Goal: Obtain resource: Download file/media

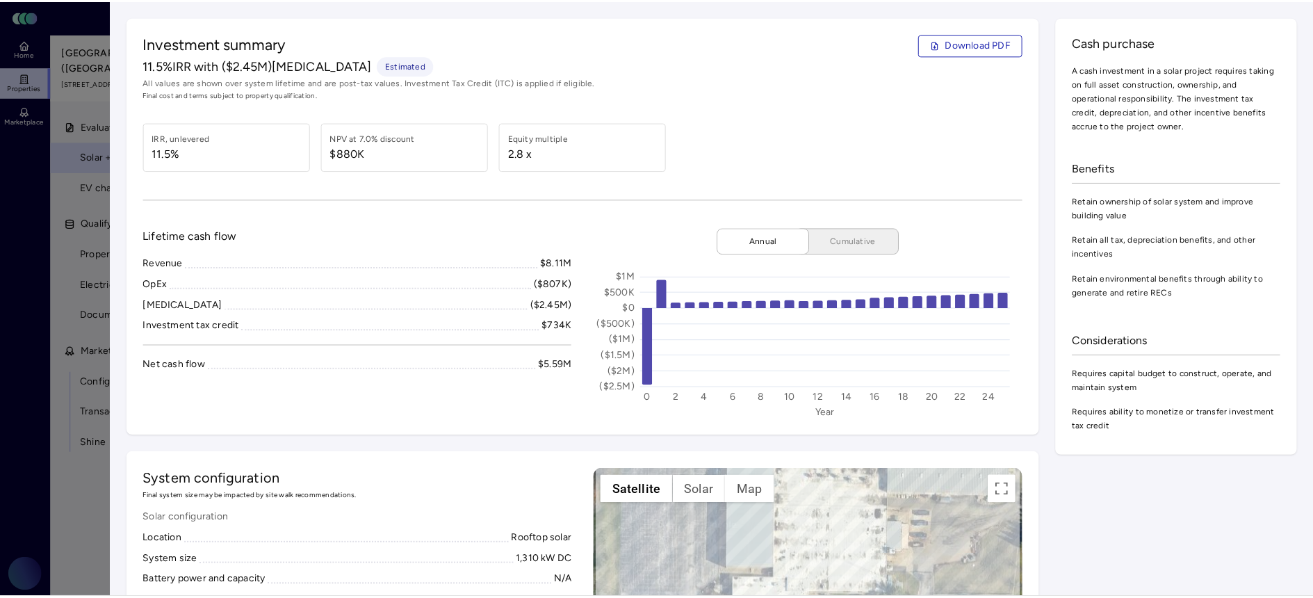
scroll to position [247, 0]
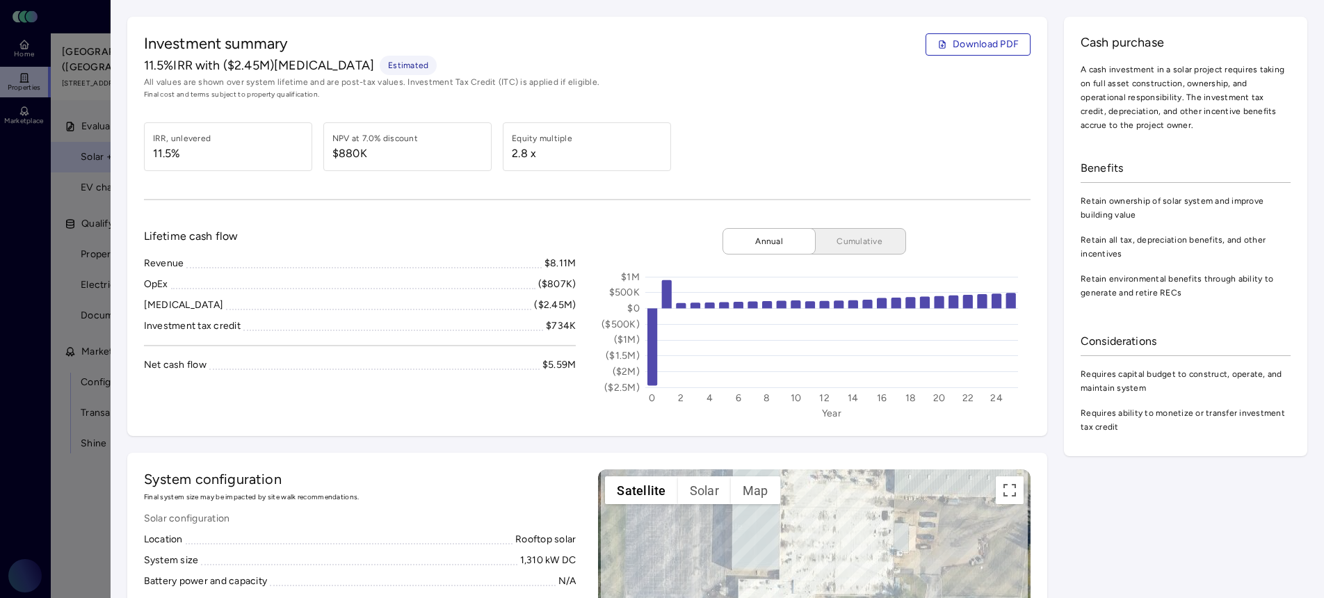
click at [99, 311] on div at bounding box center [662, 299] width 1324 height 598
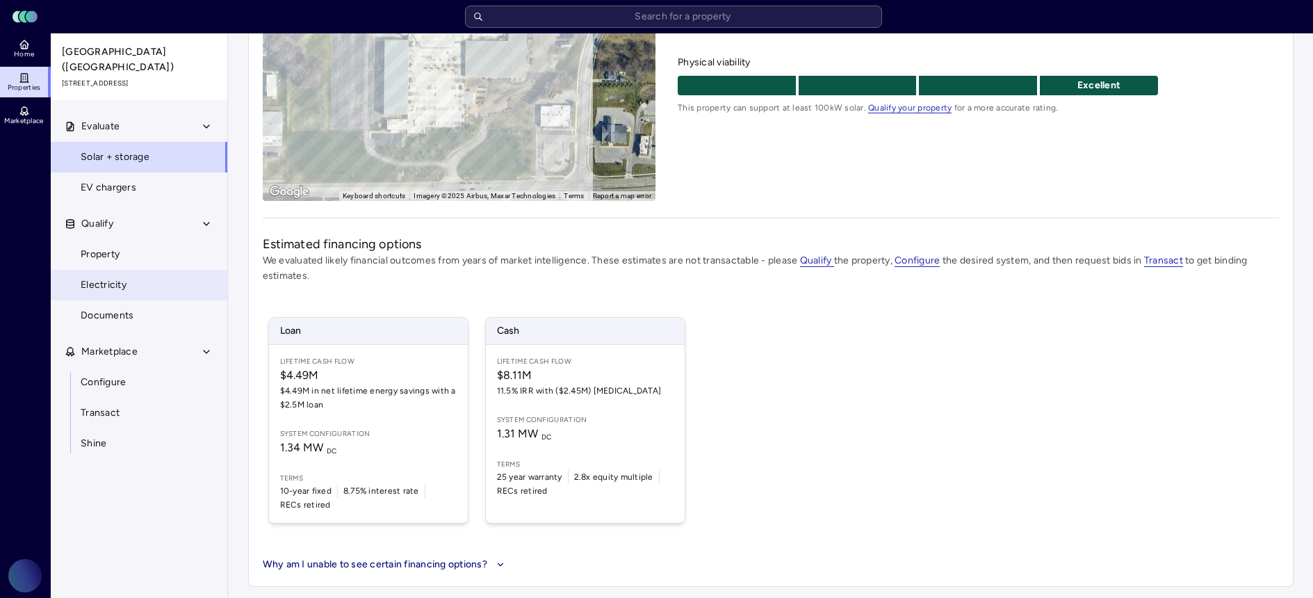
click at [117, 270] on link "Electricity" at bounding box center [139, 285] width 178 height 31
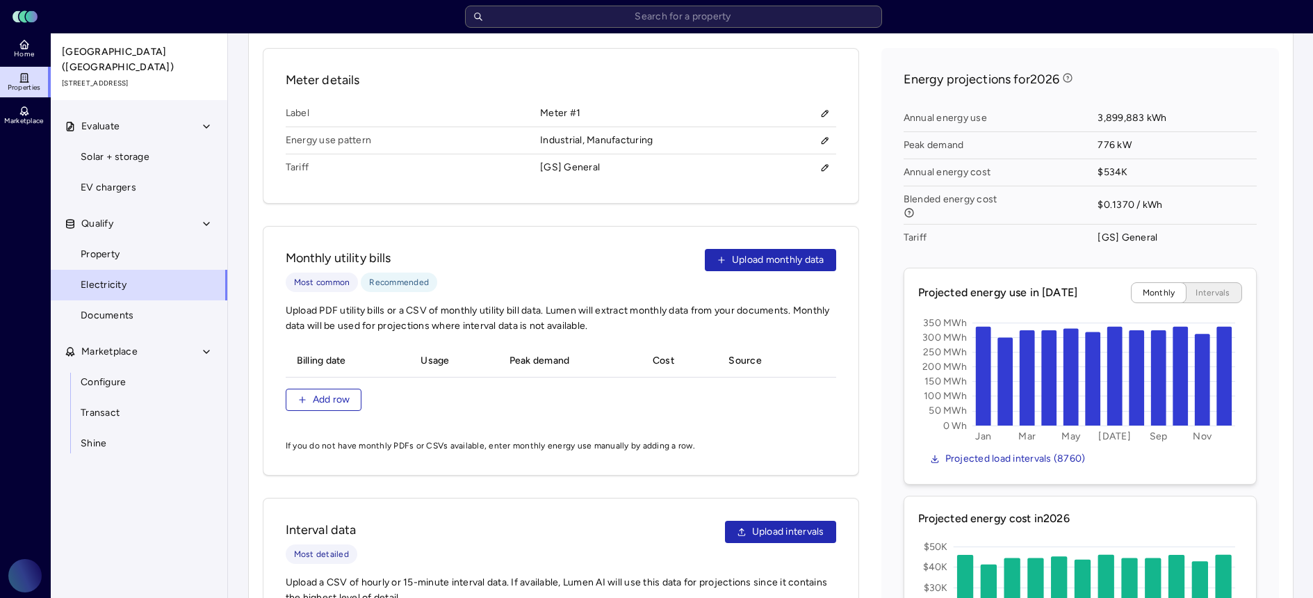
scroll to position [544, 0]
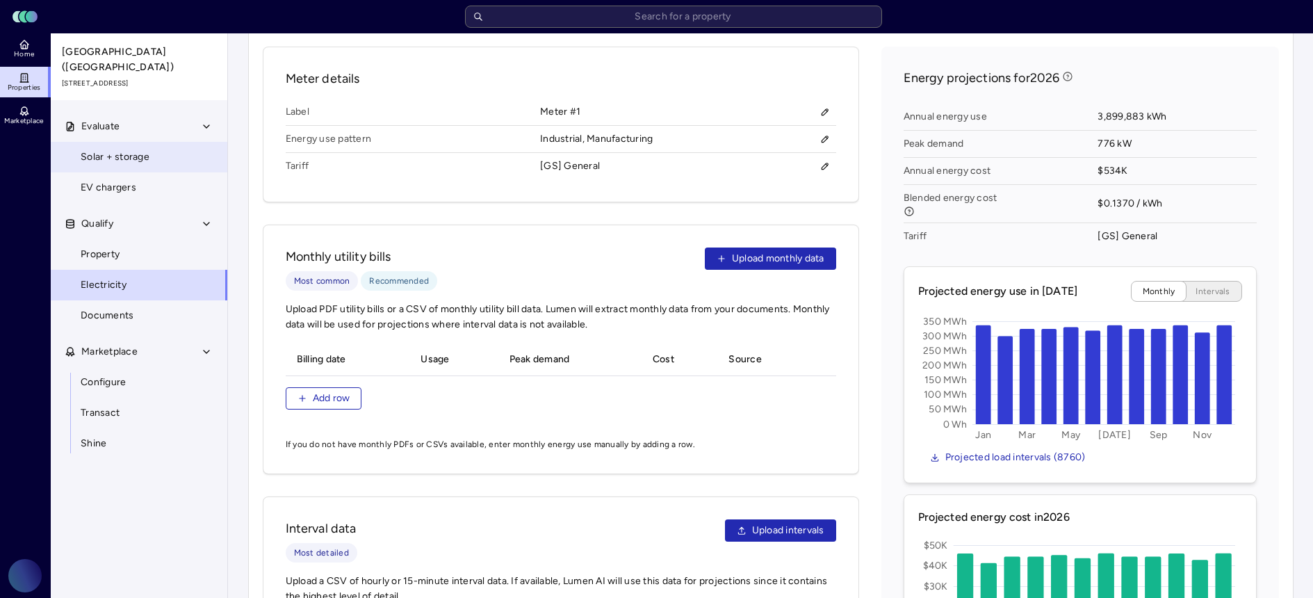
click at [166, 143] on link "Solar + storage" at bounding box center [139, 157] width 178 height 31
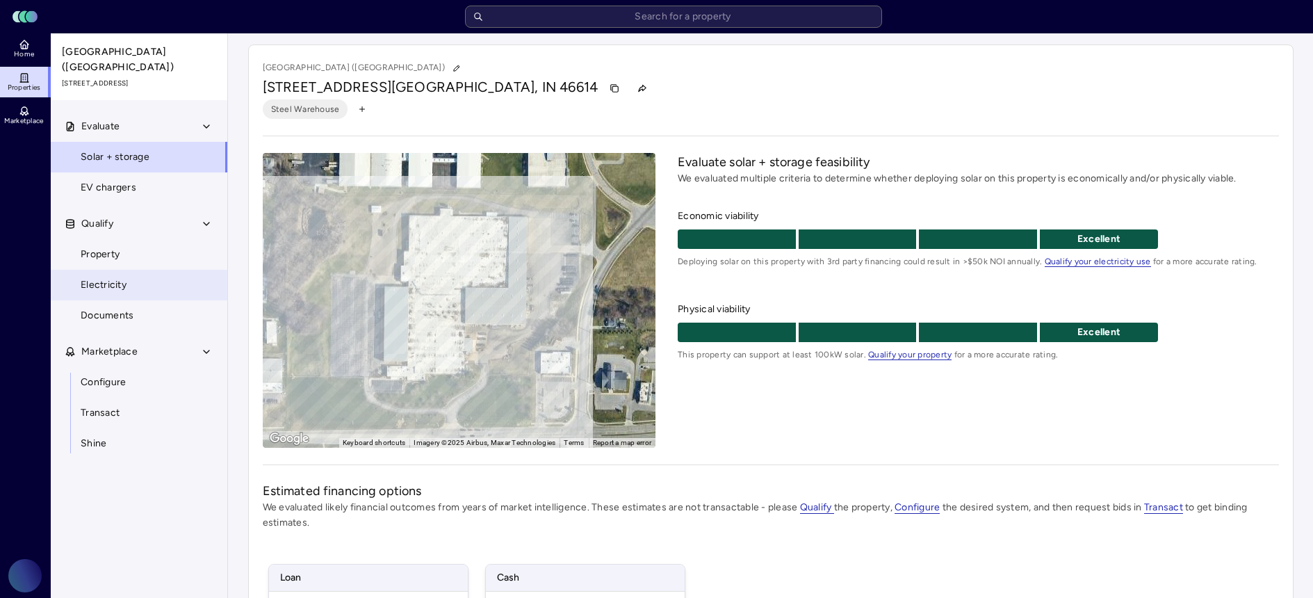
click at [142, 277] on link "Electricity" at bounding box center [139, 285] width 178 height 31
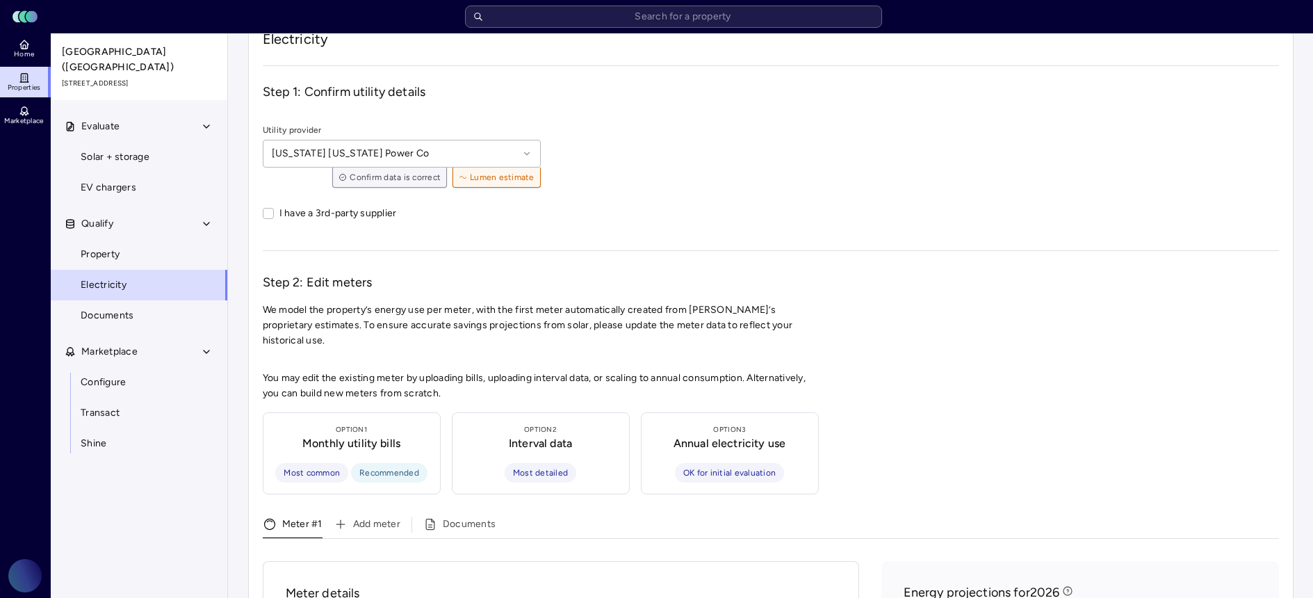
scroll to position [277, 0]
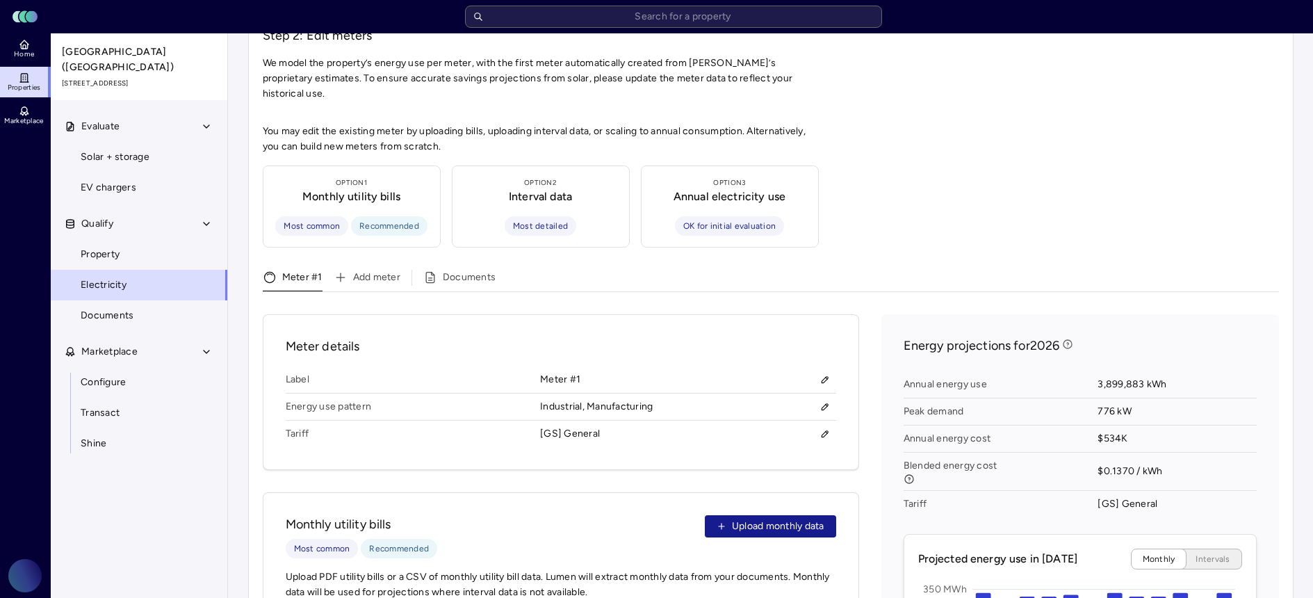
click at [790, 519] on span "Upload monthly data" at bounding box center [778, 526] width 92 height 15
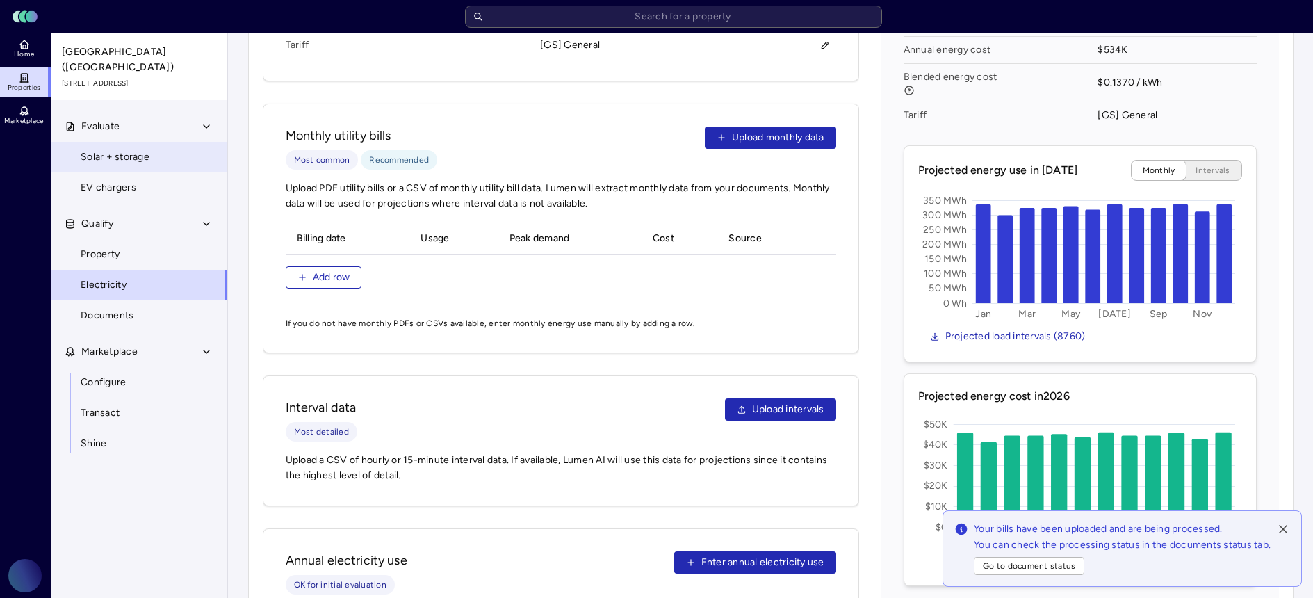
scroll to position [665, 0]
click at [138, 142] on link "Solar + storage" at bounding box center [139, 157] width 178 height 31
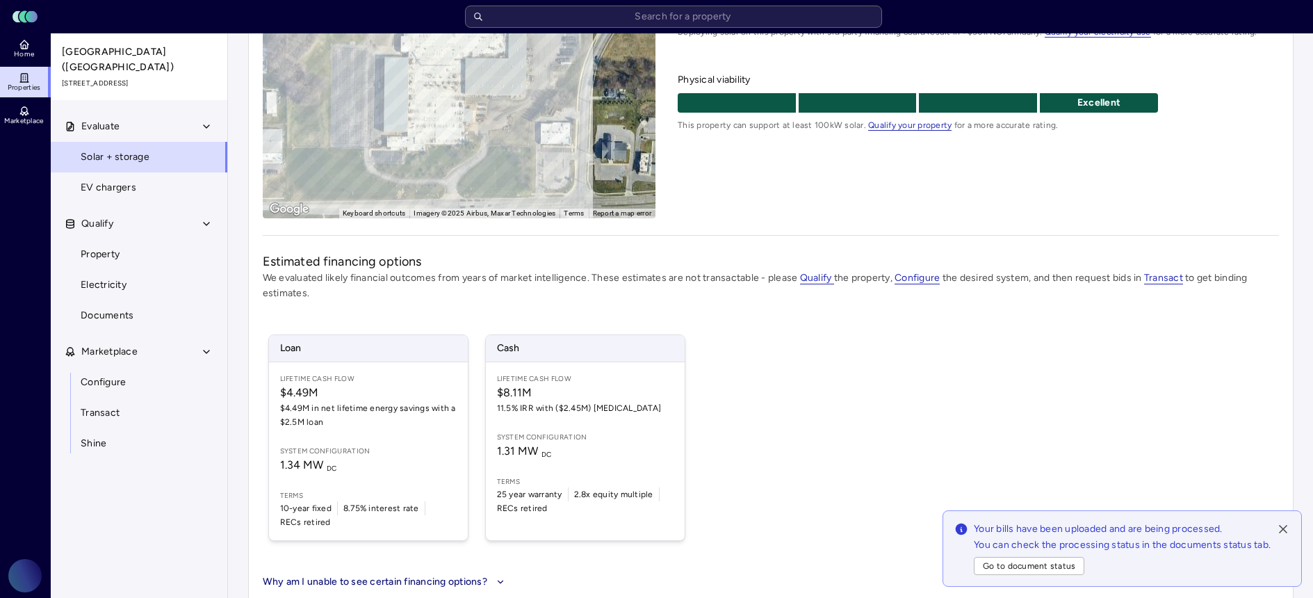
scroll to position [243, 0]
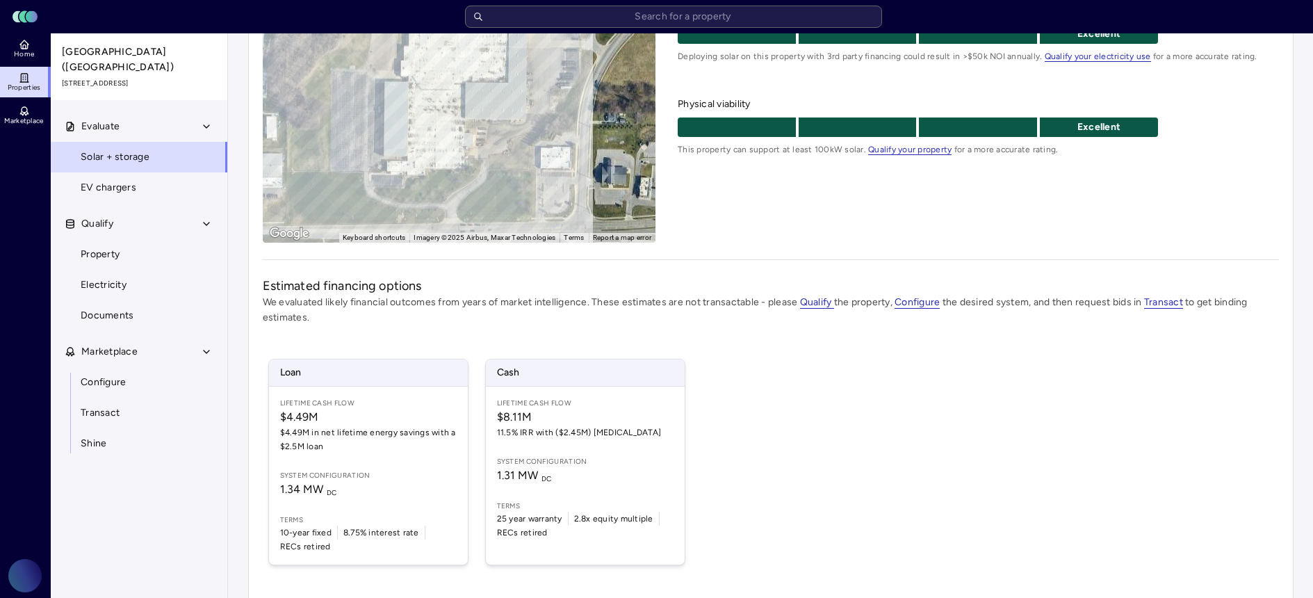
scroll to position [207, 0]
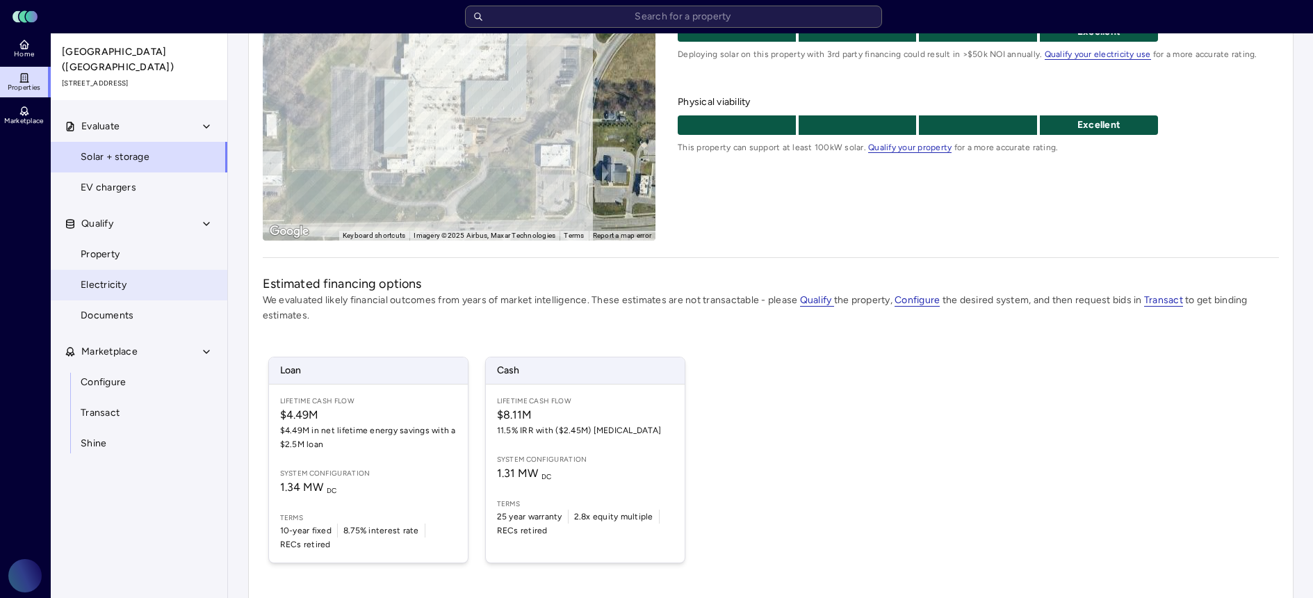
click at [144, 272] on link "Electricity" at bounding box center [139, 285] width 178 height 31
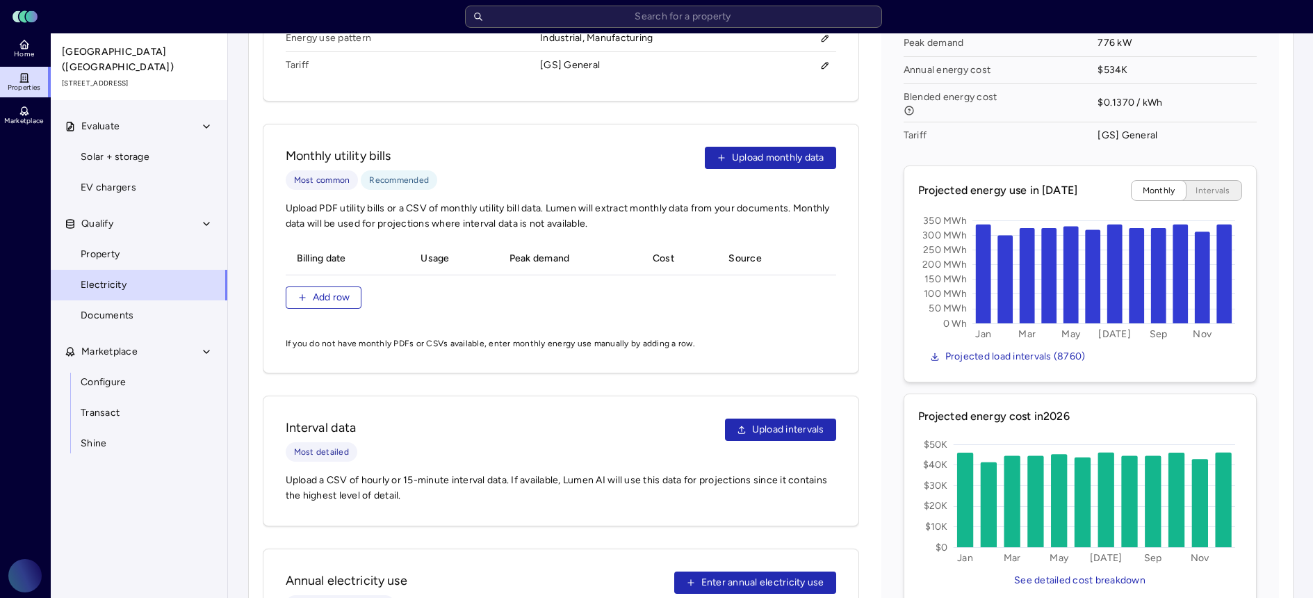
scroll to position [680, 0]
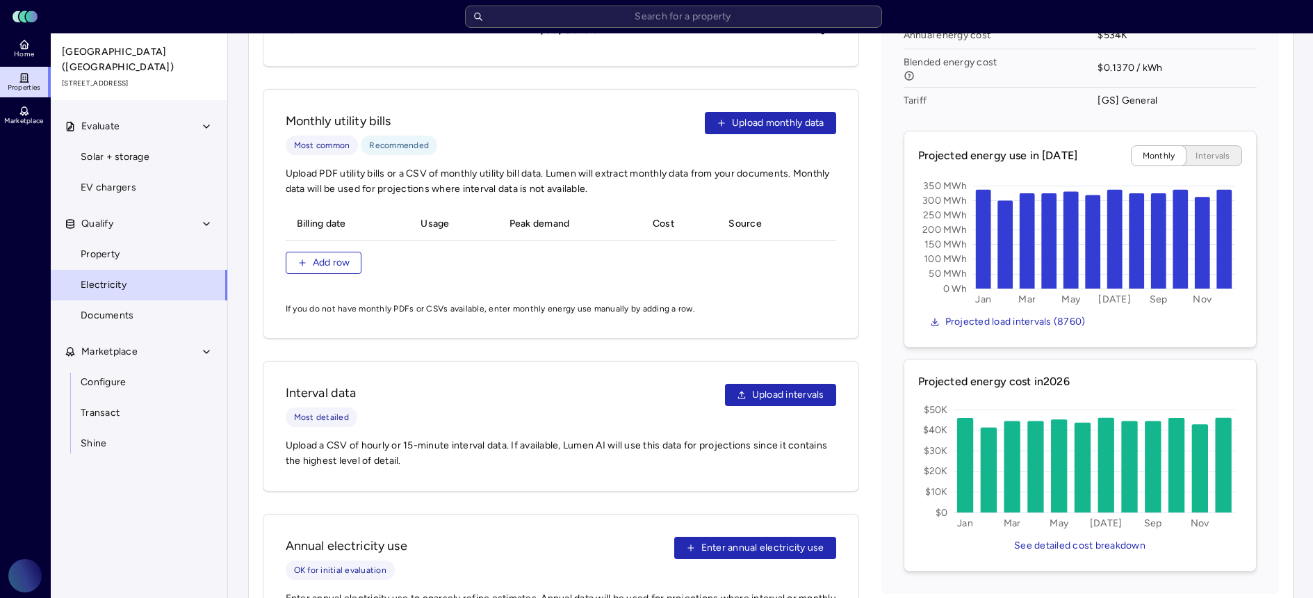
click at [858, 268] on div "Monthly utility bills Most common Recommended Upload monthly data Upload PDF ut…" at bounding box center [561, 214] width 596 height 250
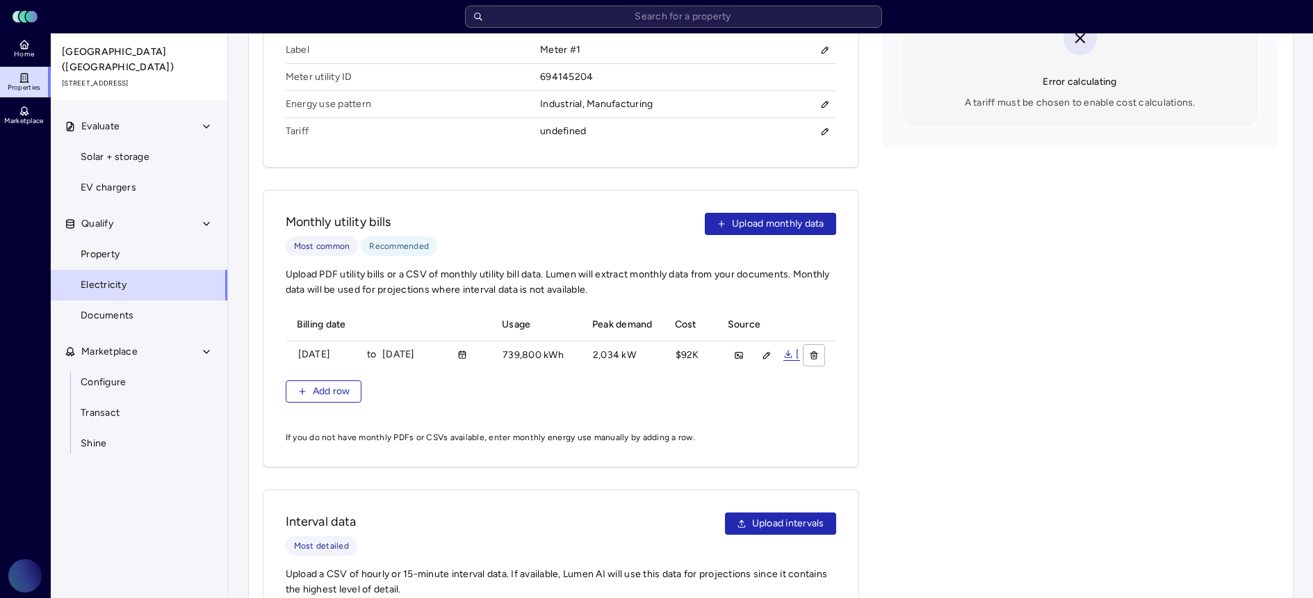
scroll to position [608, 0]
click at [134, 151] on span "Solar + storage" at bounding box center [115, 156] width 69 height 15
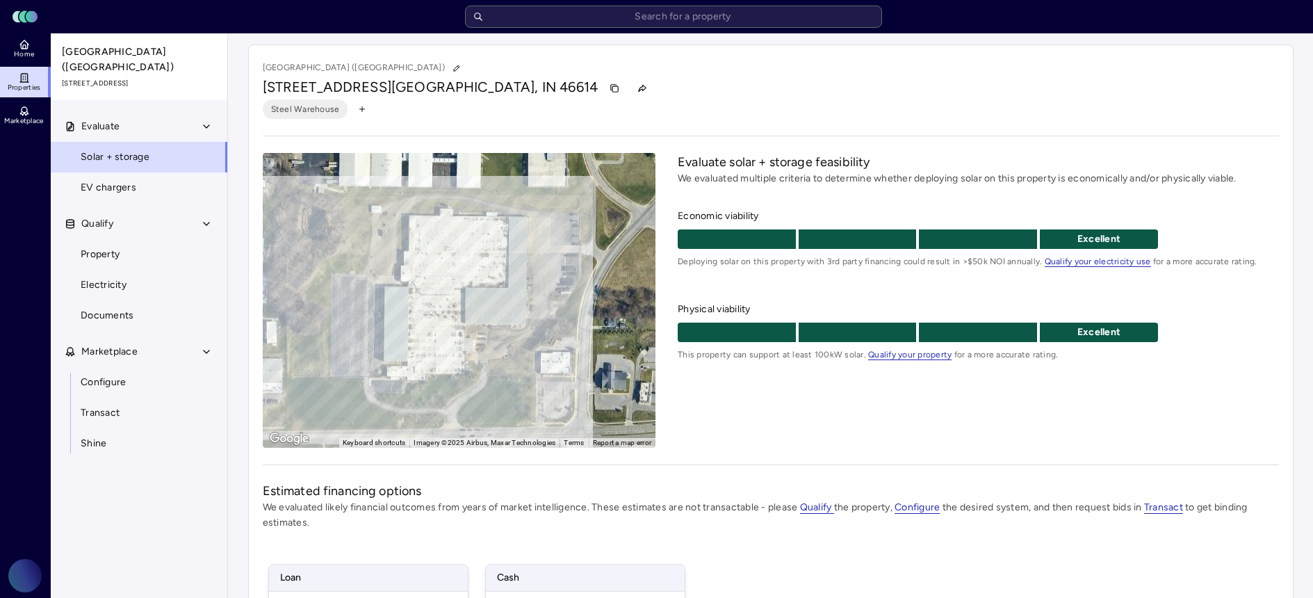
scroll to position [8, 0]
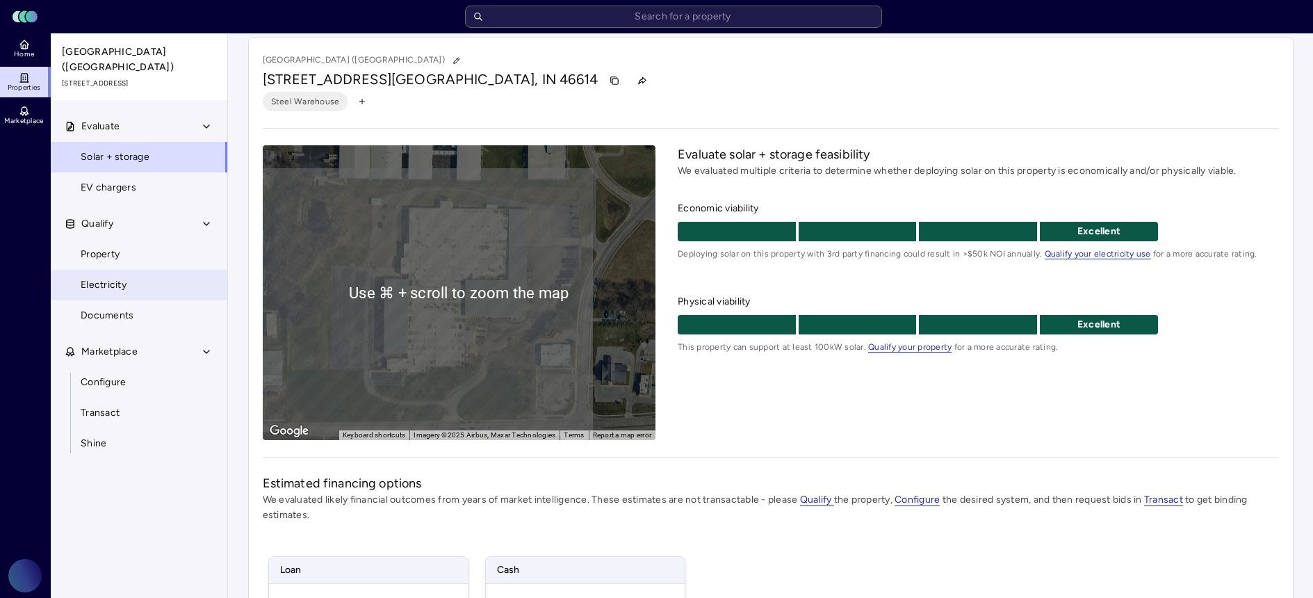
click at [109, 277] on span "Electricity" at bounding box center [104, 284] width 46 height 15
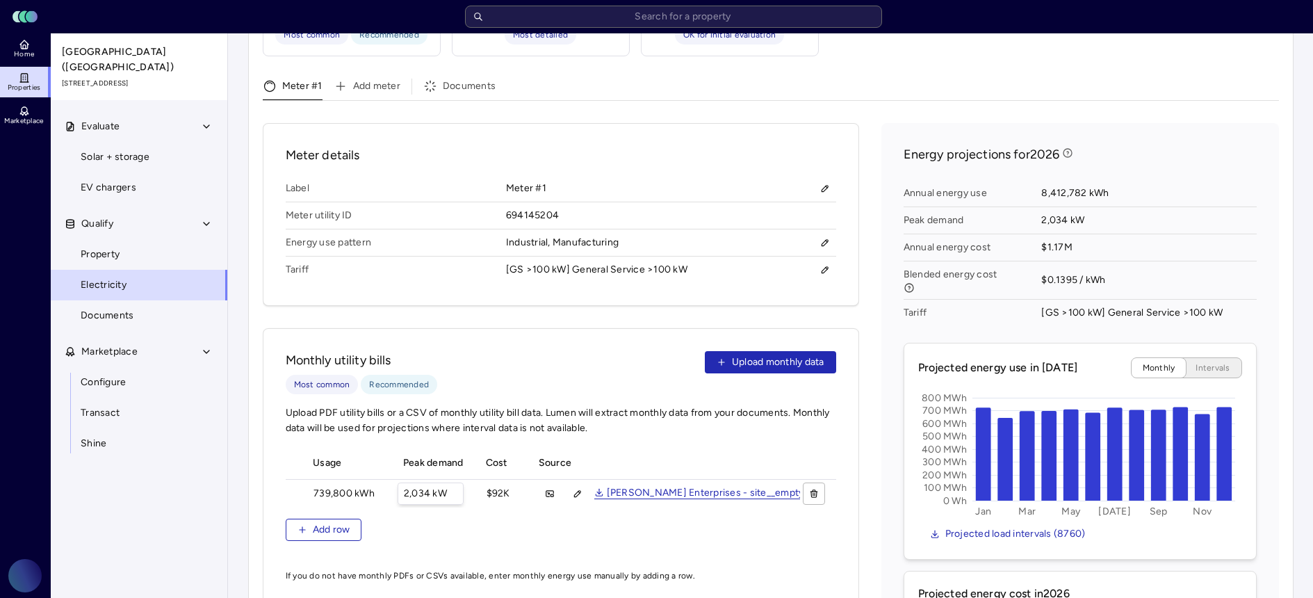
scroll to position [0, 213]
click at [667, 488] on link "Lerman Enterprises - site__empty_ - No Site - AEPIndMich-2025.09.09 (file_01K4V…" at bounding box center [864, 493] width 589 height 11
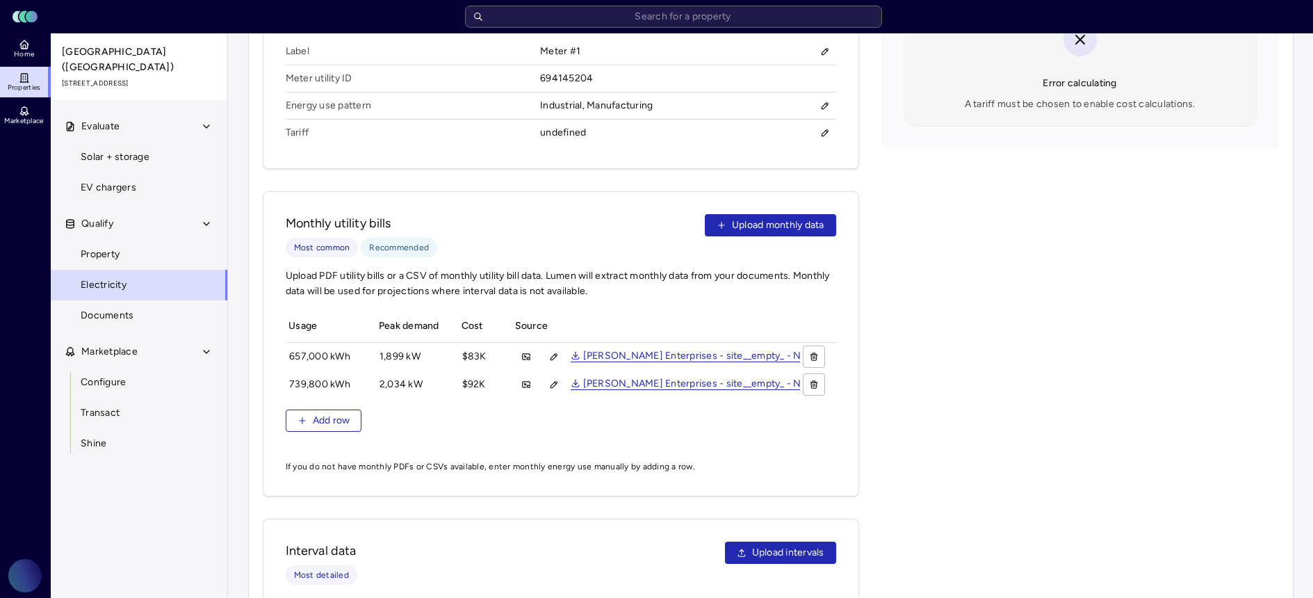
scroll to position [606, 0]
click at [153, 142] on link "Solar + storage" at bounding box center [139, 157] width 178 height 31
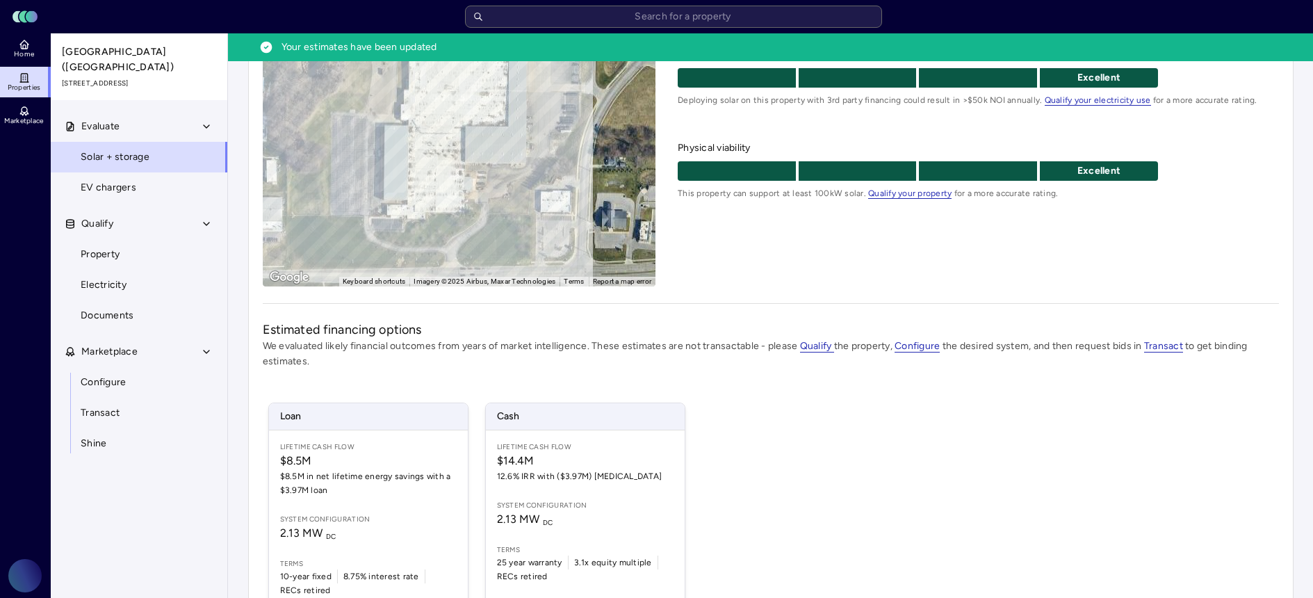
scroll to position [201, 0]
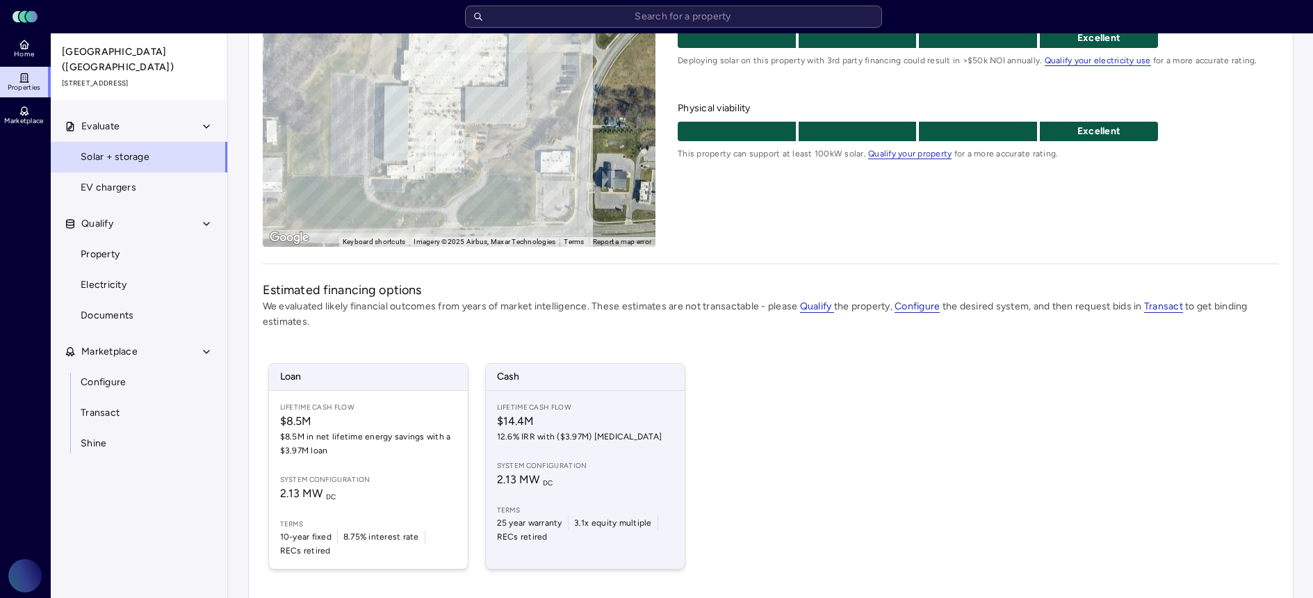
click at [585, 433] on span "12.6% IRR with ($3.97M) [MEDICAL_DATA]" at bounding box center [585, 437] width 177 height 14
click at [590, 461] on span "System configuration" at bounding box center [585, 465] width 177 height 11
click at [640, 430] on span "12.6% IRR with ($3.97M) CapEx" at bounding box center [585, 437] width 177 height 14
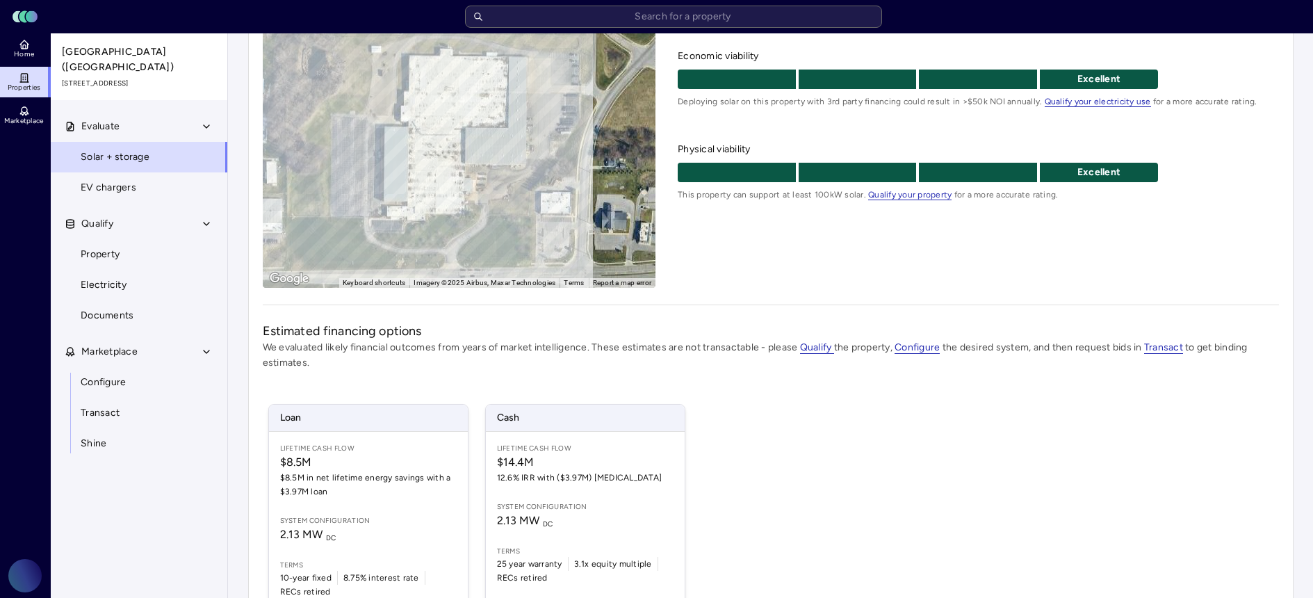
scroll to position [247, 0]
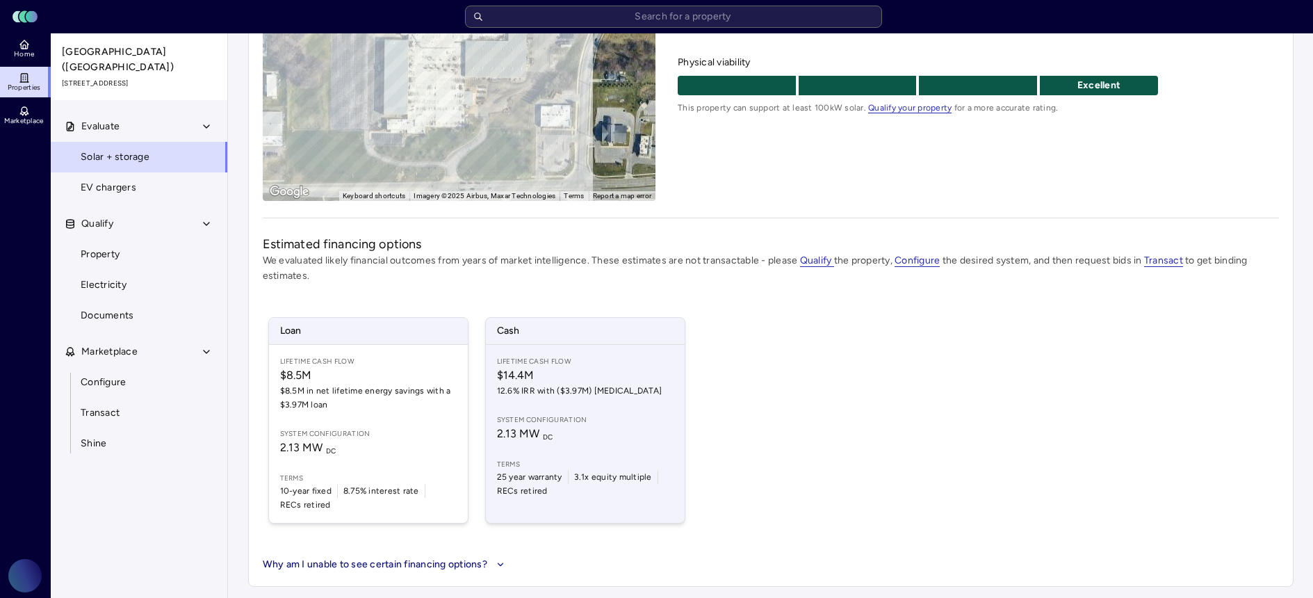
click at [516, 352] on div "Lifetime Cash Flow $14.4M 12.6% IRR with ($3.97M) CapEx System configuration 2.…" at bounding box center [585, 434] width 199 height 178
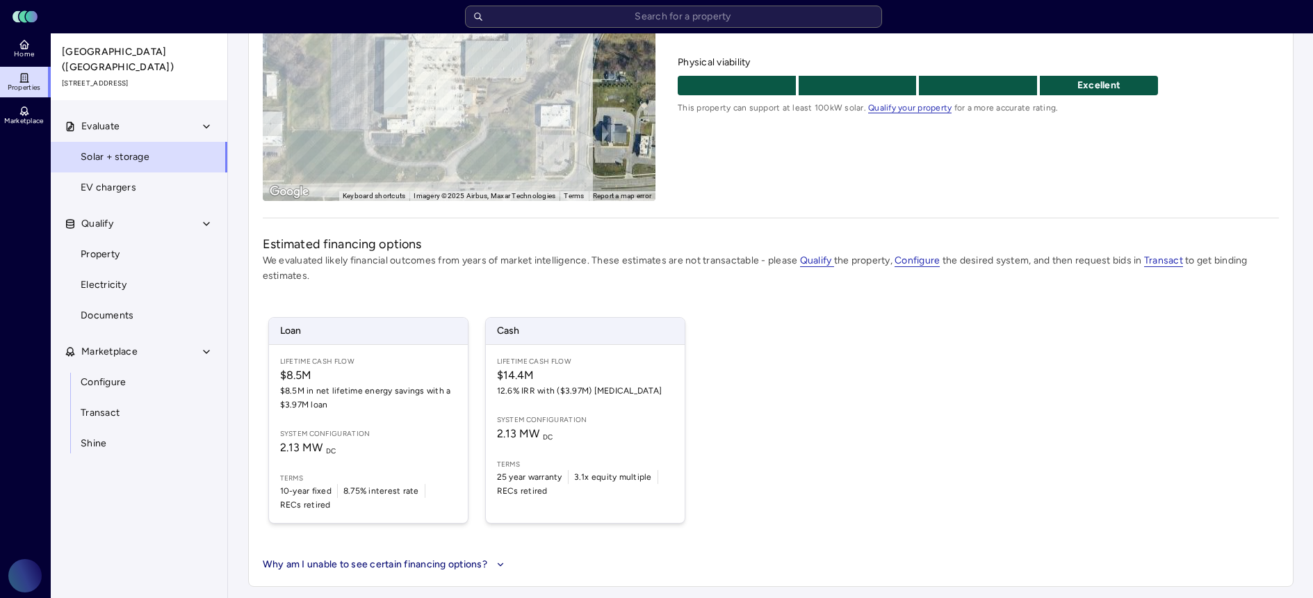
click at [1078, 409] on div "Loan Lifetime Cash Flow $8.5M $8.5M in net lifetime energy savings with a $3.97…" at bounding box center [771, 420] width 1016 height 240
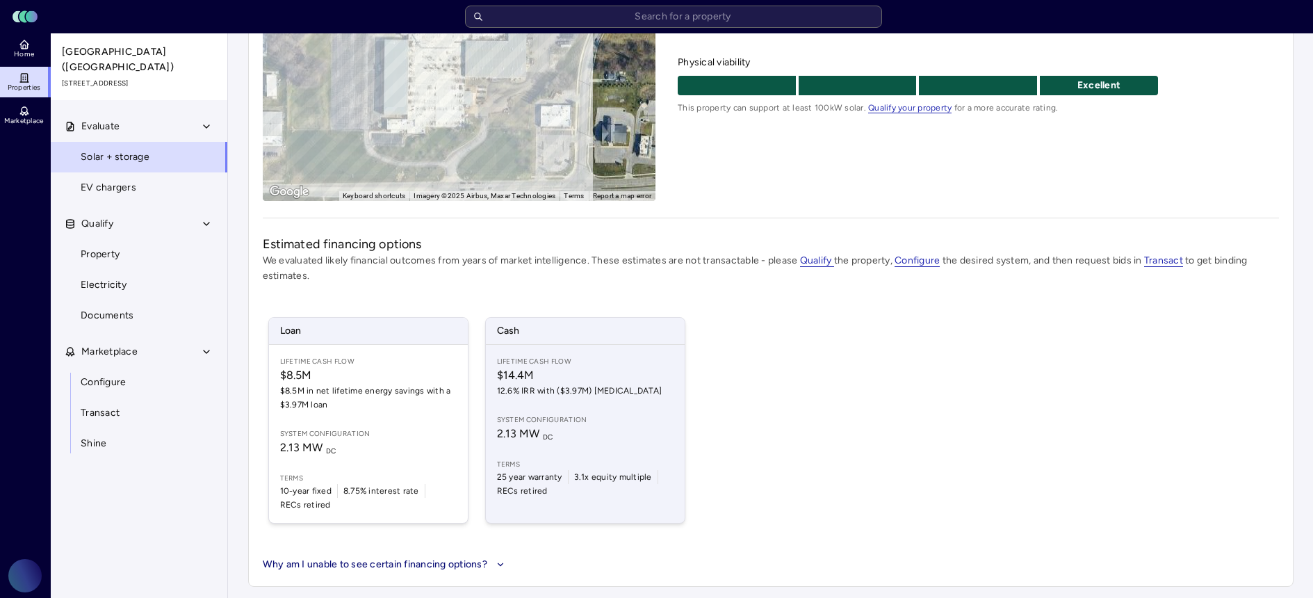
click at [502, 320] on span "Cash" at bounding box center [585, 331] width 199 height 26
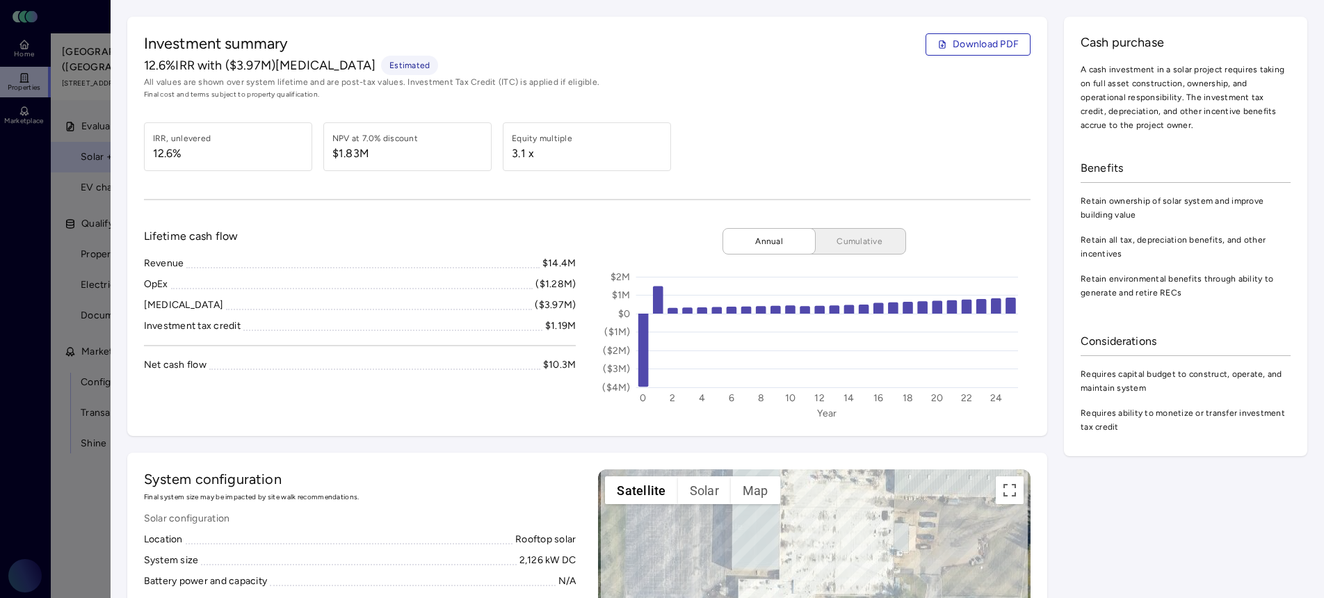
click at [33, 412] on div at bounding box center [662, 299] width 1324 height 598
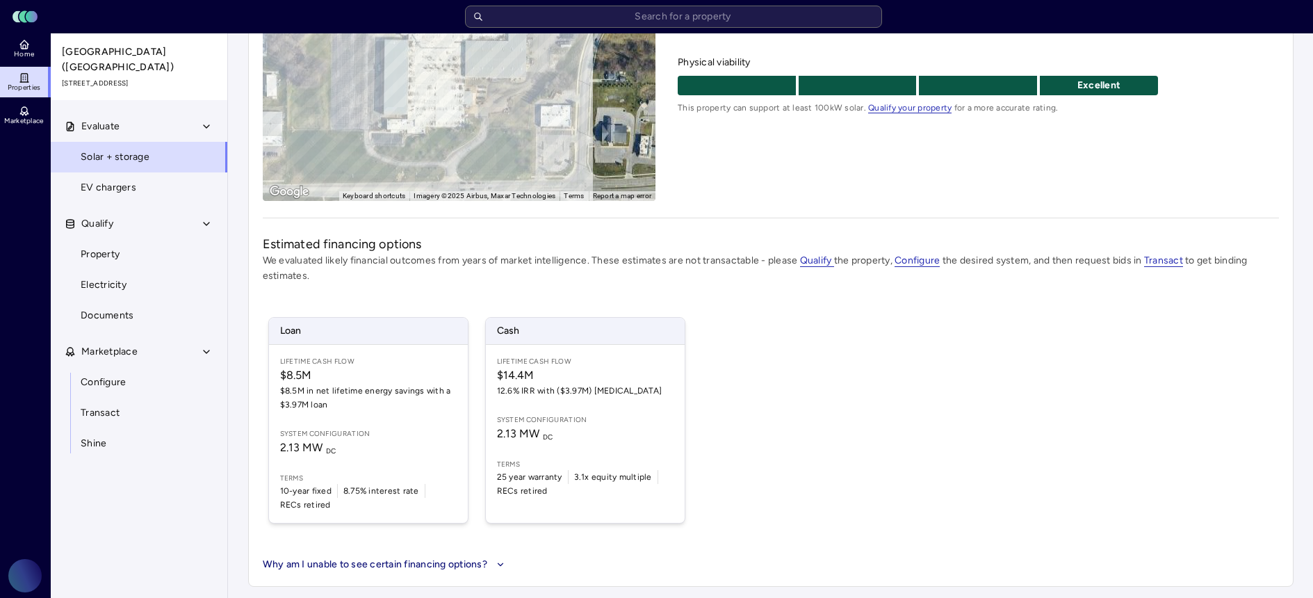
click at [813, 343] on div "Loan Lifetime Cash Flow $8.5M $8.5M in net lifetime energy savings with a $3.97…" at bounding box center [771, 420] width 1016 height 240
click at [915, 336] on div "Loan Lifetime Cash Flow $8.5M $8.5M in net lifetime energy savings with a $3.97…" at bounding box center [771, 420] width 1016 height 240
click at [969, 333] on div "Loan Lifetime Cash Flow $8.5M $8.5M in net lifetime energy savings with a $3.97…" at bounding box center [771, 420] width 1016 height 240
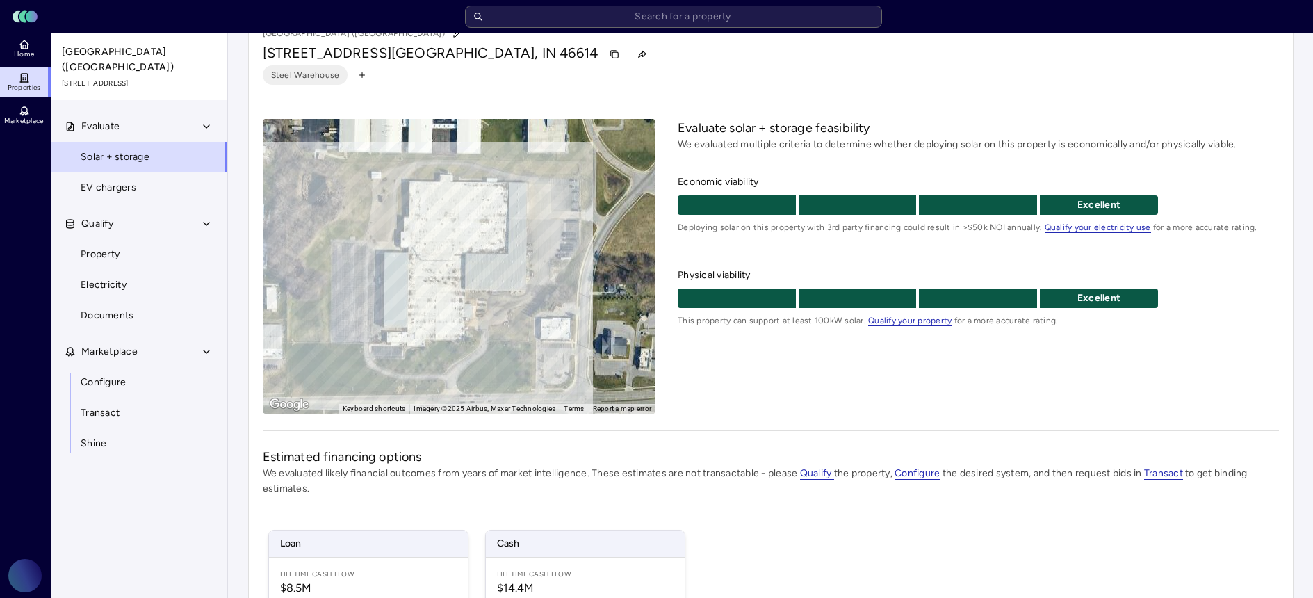
click at [850, 393] on div "Evaluate solar + storage feasibility We evaluated multiple criteria to determin…" at bounding box center [978, 266] width 601 height 295
click at [768, 398] on div "Evaluate solar + storage feasibility We evaluated multiple criteria to determin…" at bounding box center [978, 266] width 601 height 295
click at [724, 375] on div "Evaluate solar + storage feasibility We evaluated multiple criteria to determin…" at bounding box center [978, 266] width 601 height 295
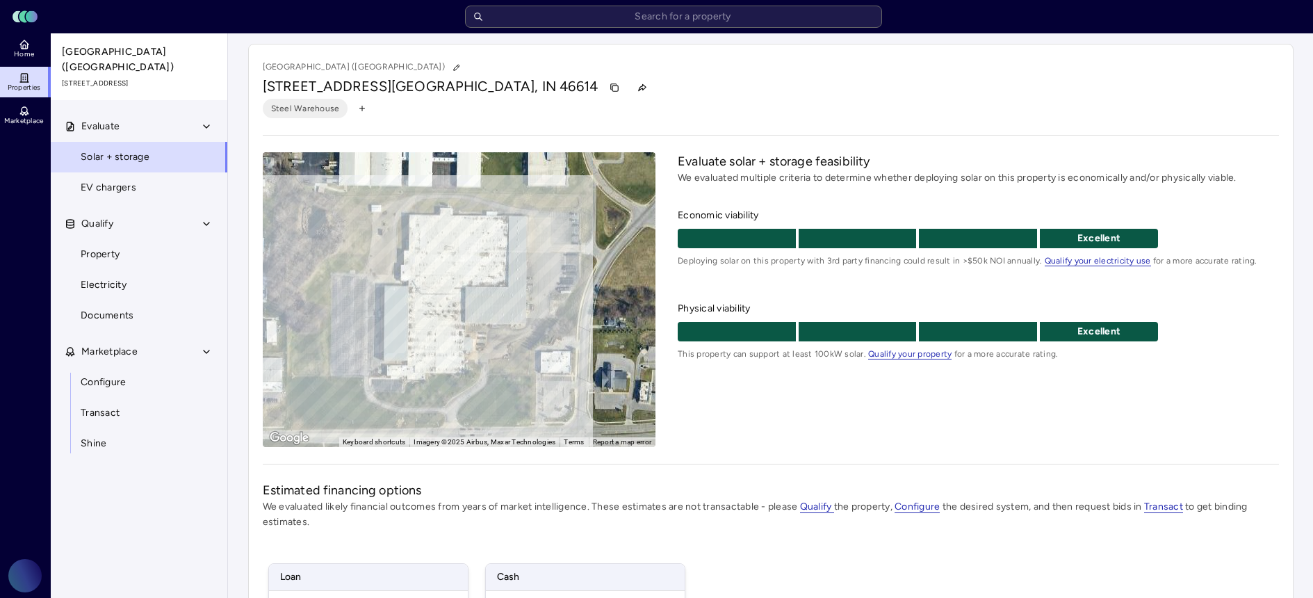
scroll to position [1, 0]
click at [22, 74] on icon at bounding box center [24, 78] width 6 height 8
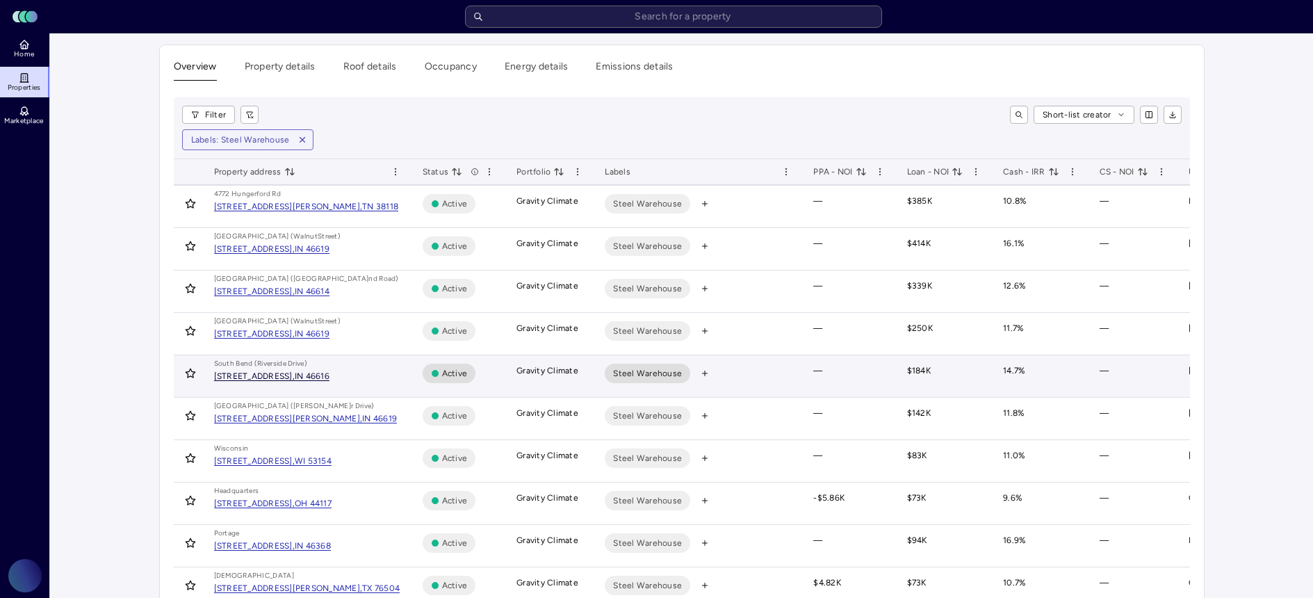
click at [295, 379] on div "1400 Riverside Dr, South Bend," at bounding box center [254, 376] width 81 height 8
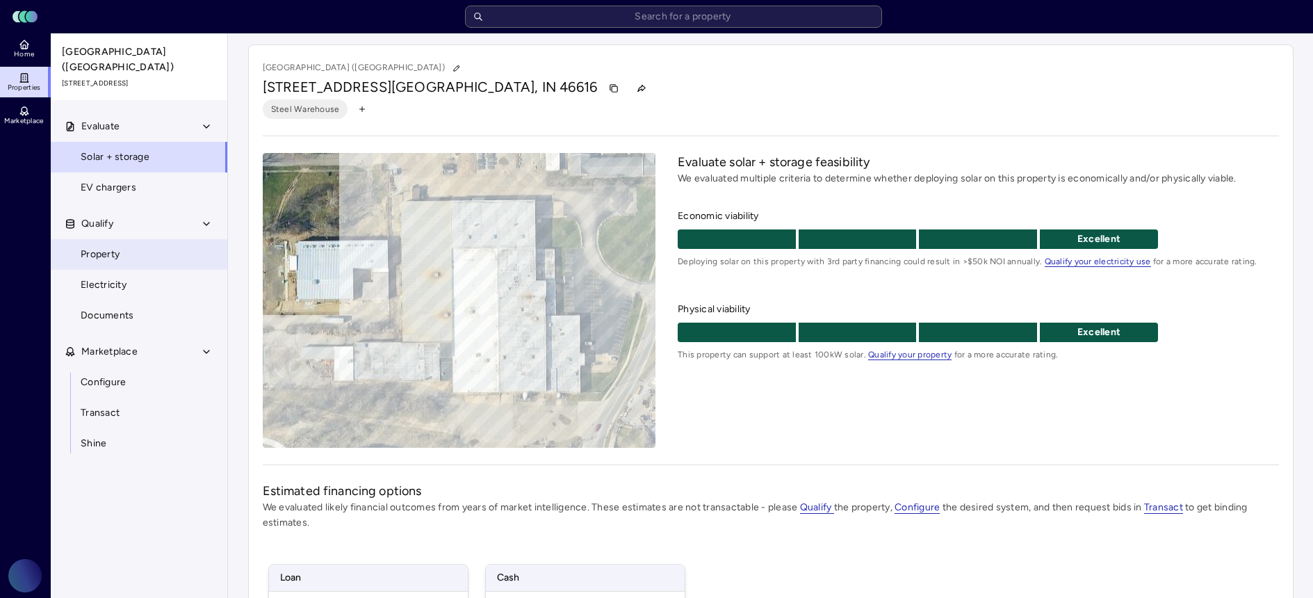
click at [168, 257] on link "Property" at bounding box center [139, 254] width 178 height 31
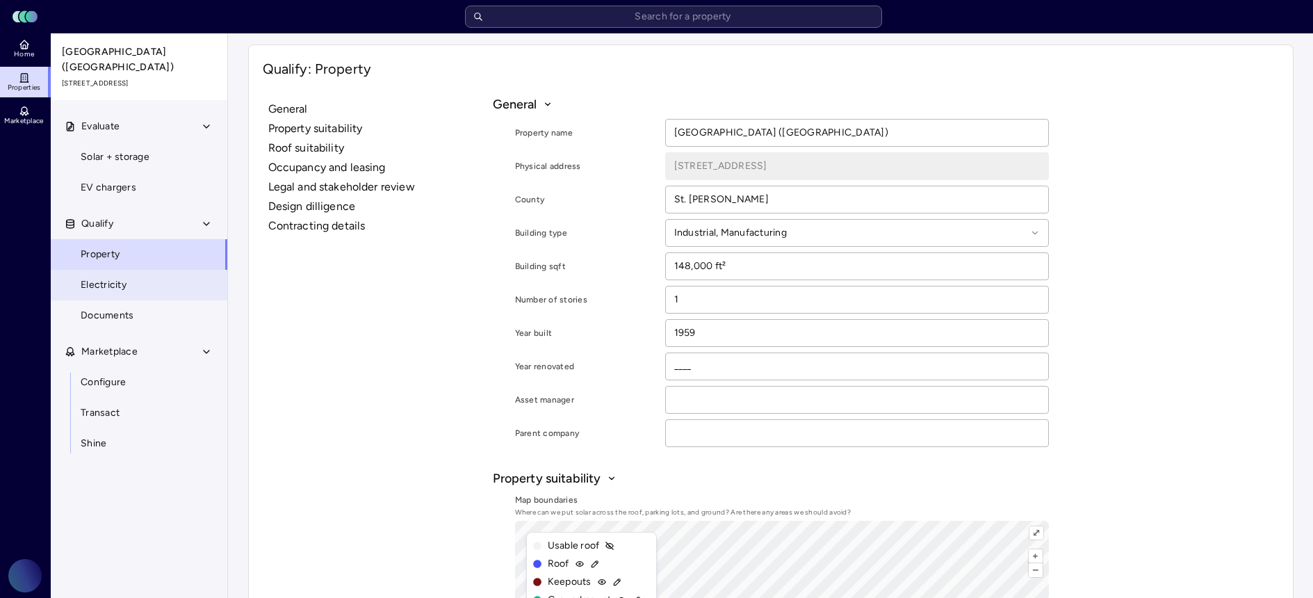
click at [163, 274] on link "Electricity" at bounding box center [139, 285] width 178 height 31
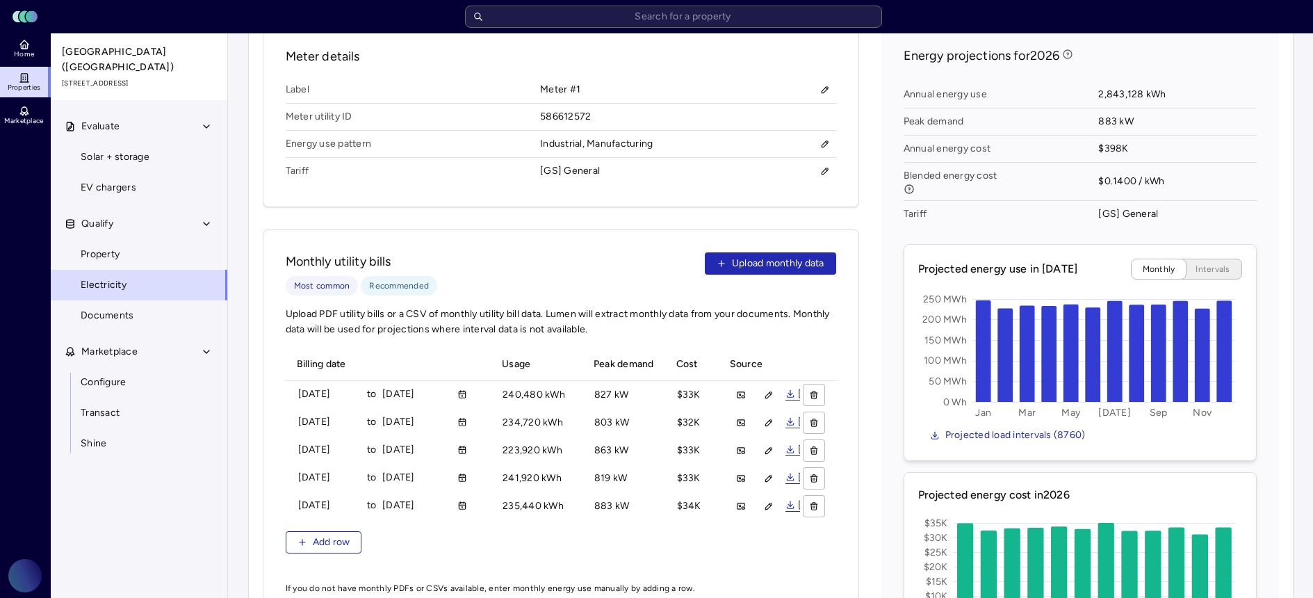
scroll to position [592, 0]
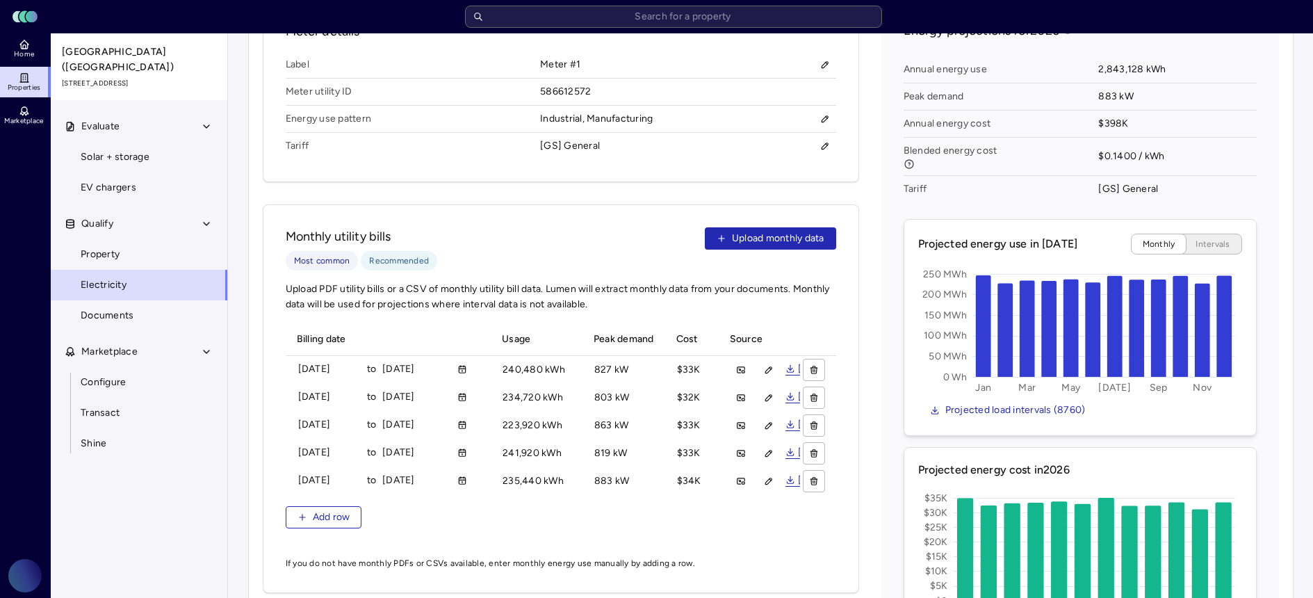
click at [25, 89] on span "Properties" at bounding box center [24, 87] width 33 height 8
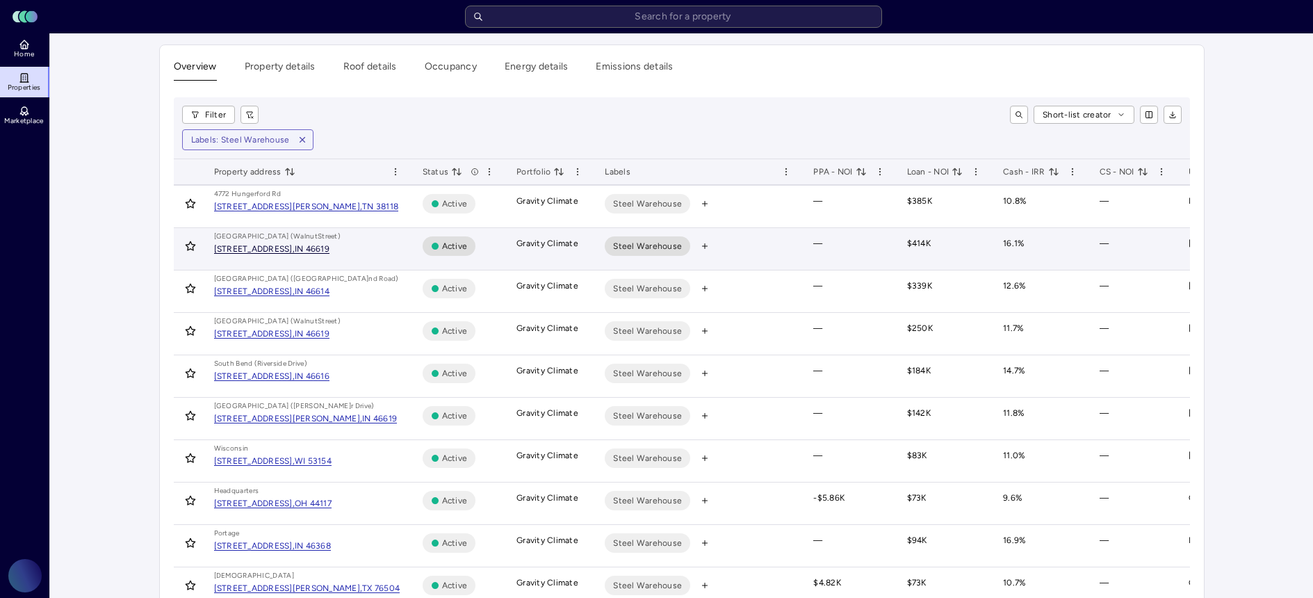
click at [329, 248] on div "IN 46619" at bounding box center [312, 249] width 35 height 8
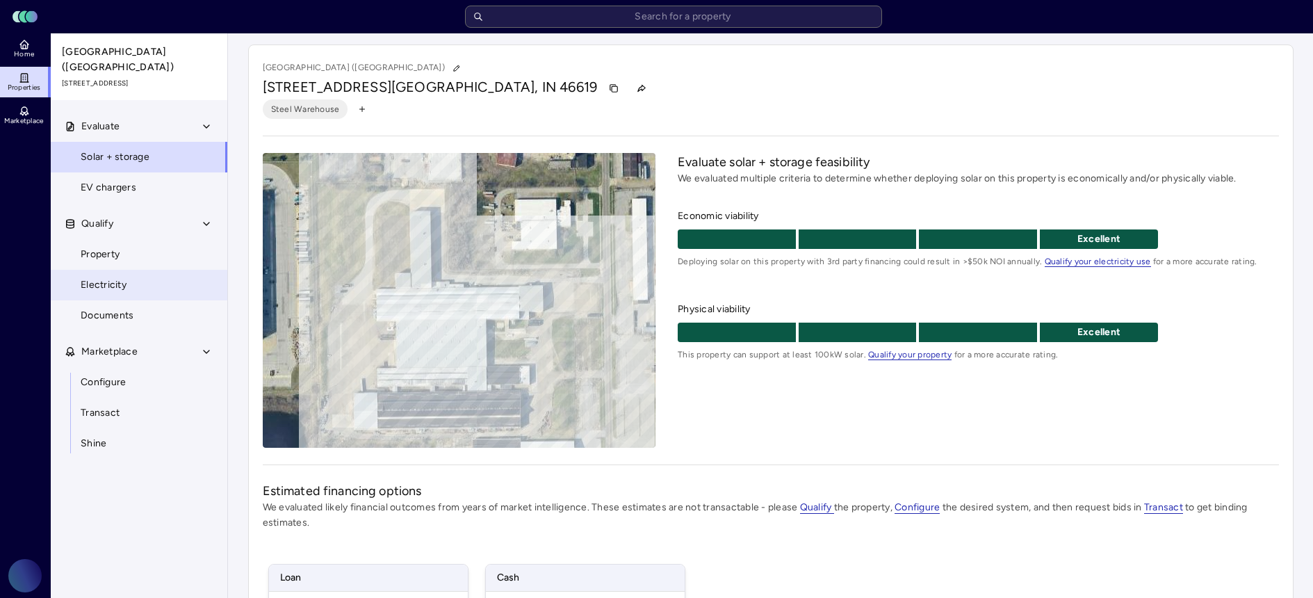
click at [143, 271] on link "Electricity" at bounding box center [139, 285] width 178 height 31
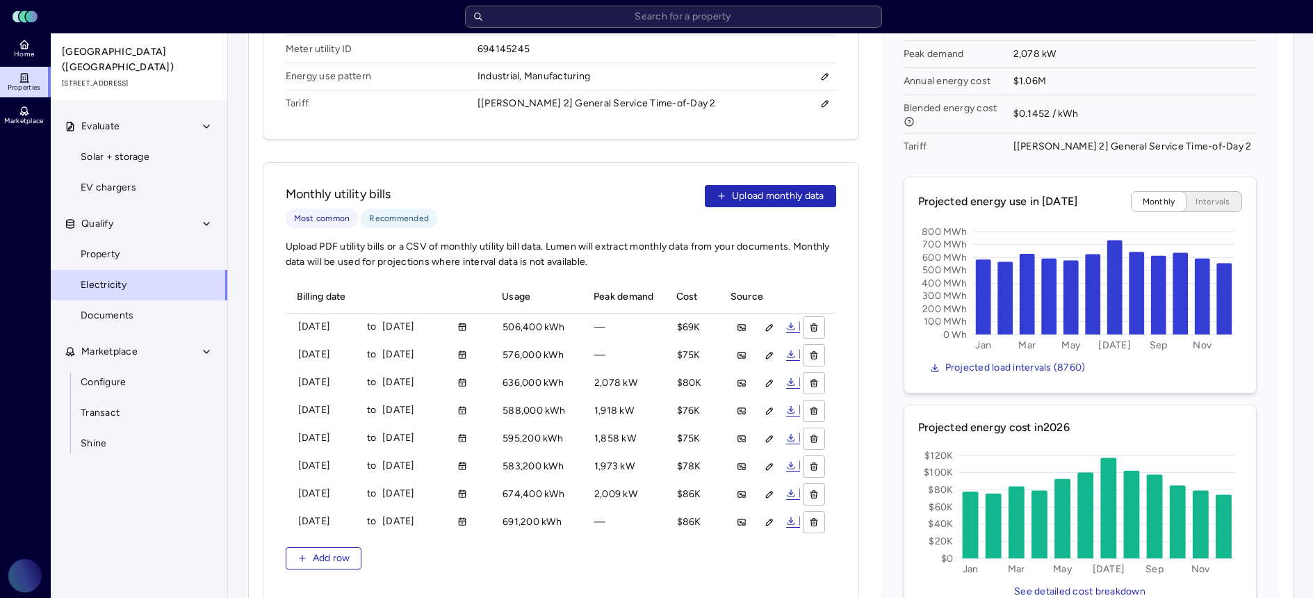
scroll to position [637, 0]
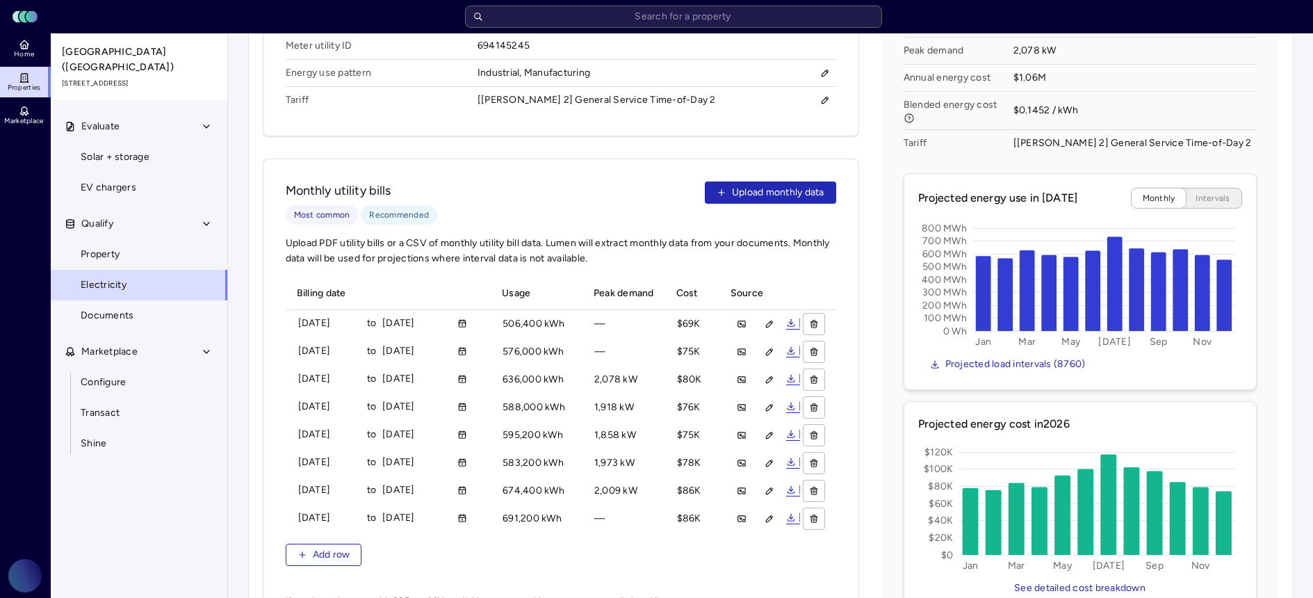
click at [35, 76] on link "Properties" at bounding box center [25, 82] width 51 height 31
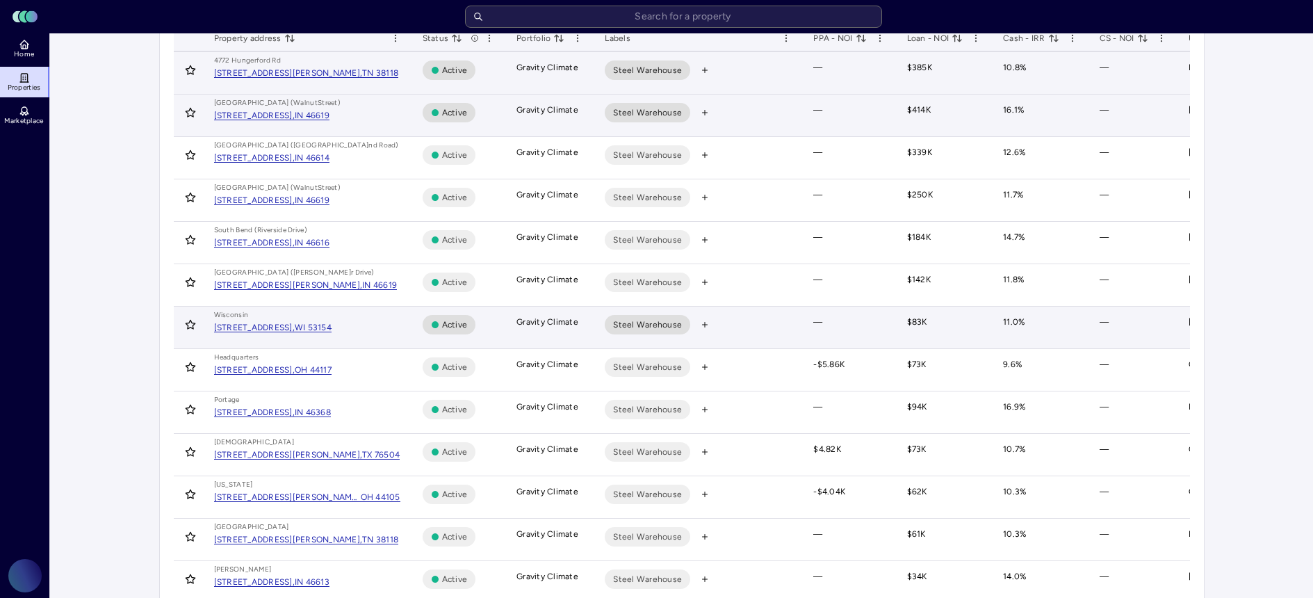
scroll to position [135, 0]
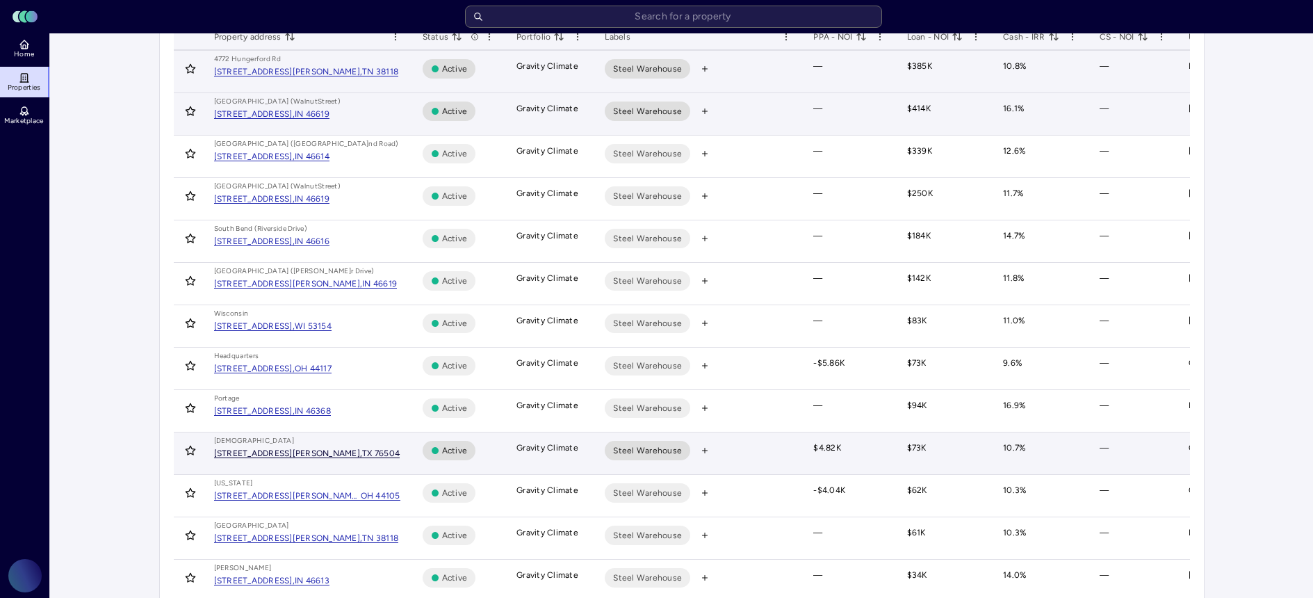
click at [362, 452] on div "TX 76504" at bounding box center [381, 453] width 38 height 8
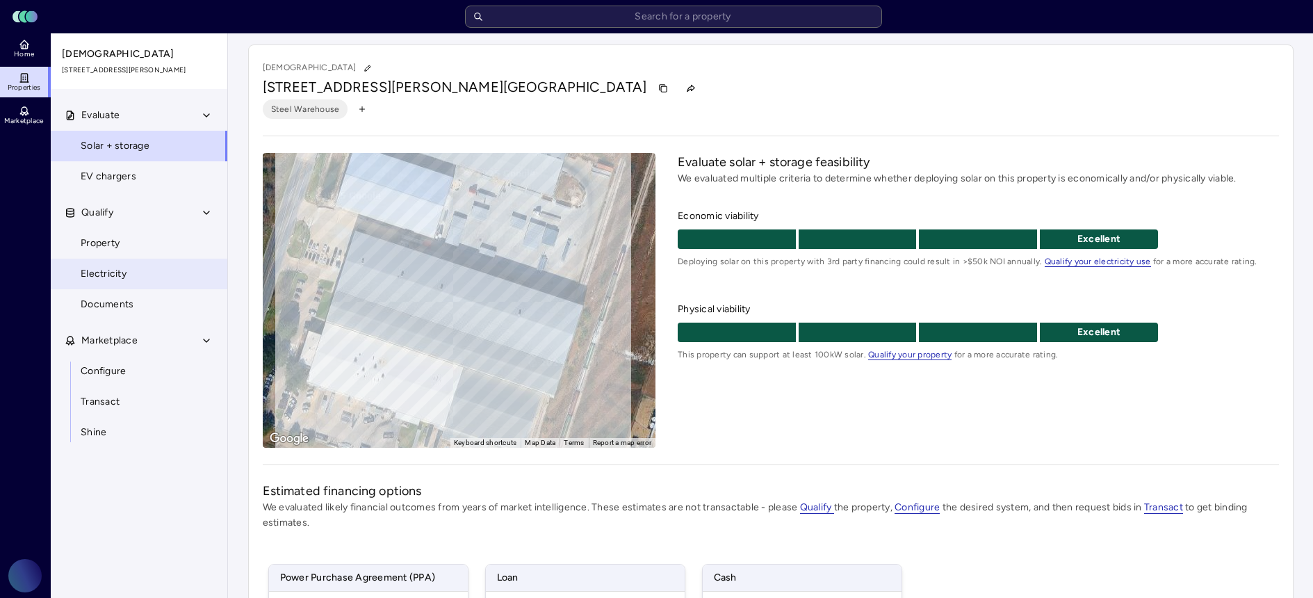
click at [168, 268] on link "Electricity" at bounding box center [139, 274] width 178 height 31
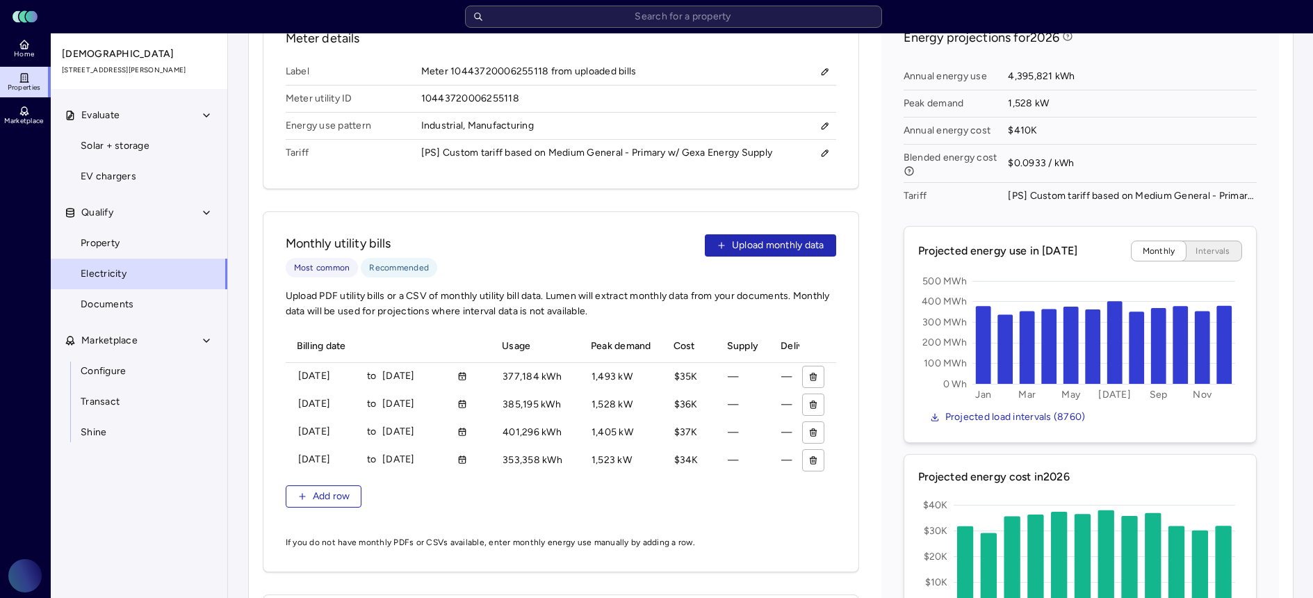
scroll to position [510, 0]
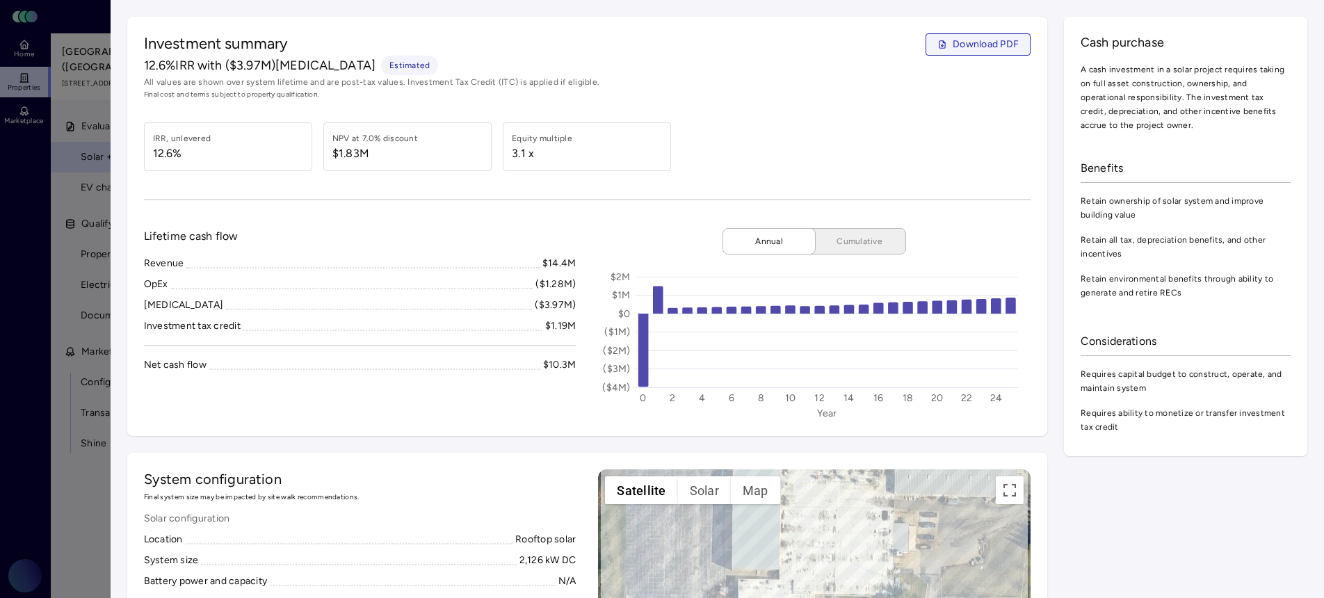
click at [952, 51] on span "Download PDF" at bounding box center [985, 44] width 66 height 15
